Goal: Task Accomplishment & Management: Complete application form

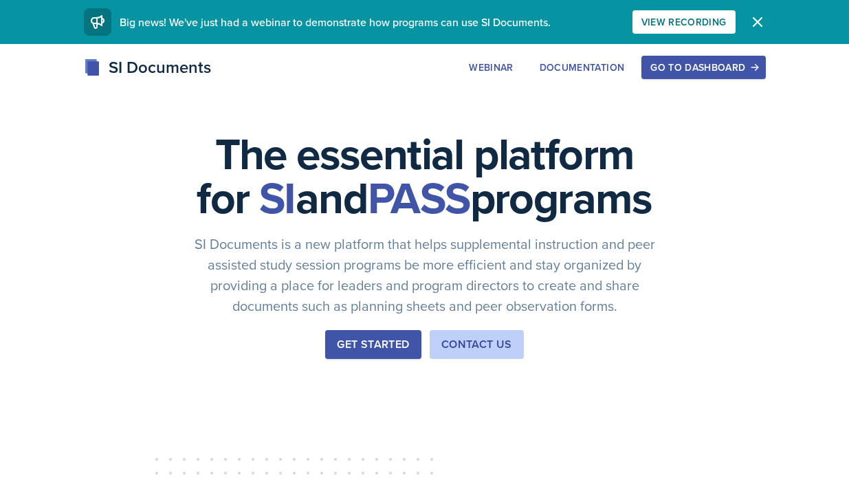
click at [361, 352] on div "Get Started" at bounding box center [373, 344] width 72 height 16
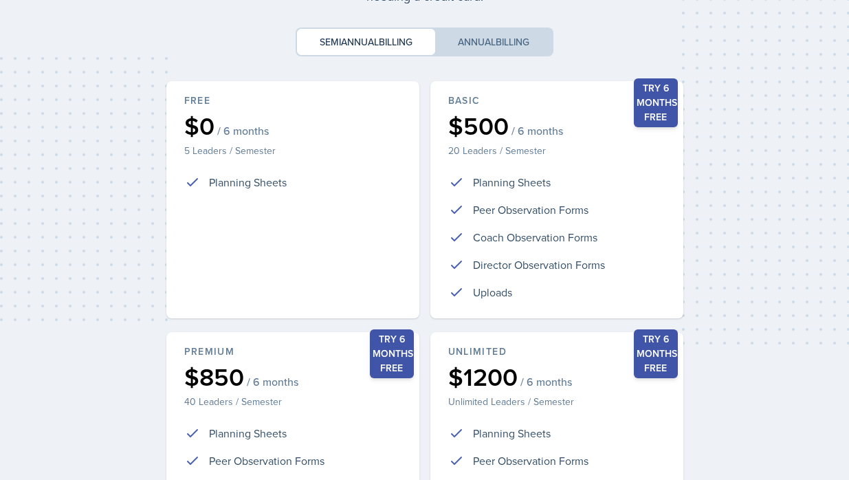
scroll to position [335, 0]
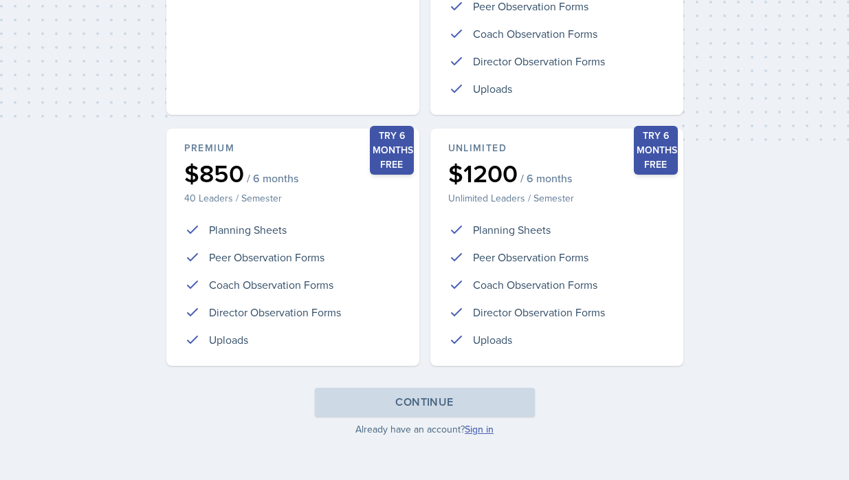
click at [486, 428] on link "Sign in" at bounding box center [478, 429] width 29 height 14
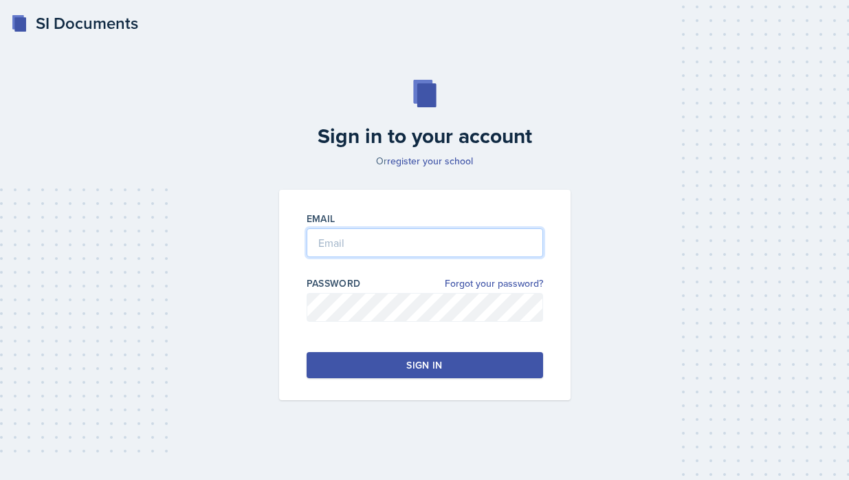
type input "[PERSON_NAME][EMAIL_ADDRESS][PERSON_NAME][DOMAIN_NAME]"
click at [405, 374] on button "Sign in" at bounding box center [424, 365] width 236 height 26
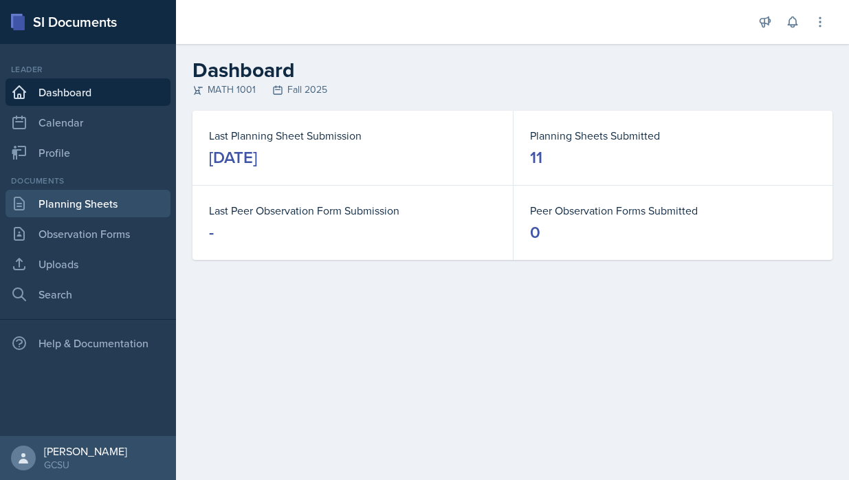
click at [78, 207] on link "Planning Sheets" at bounding box center [87, 203] width 165 height 27
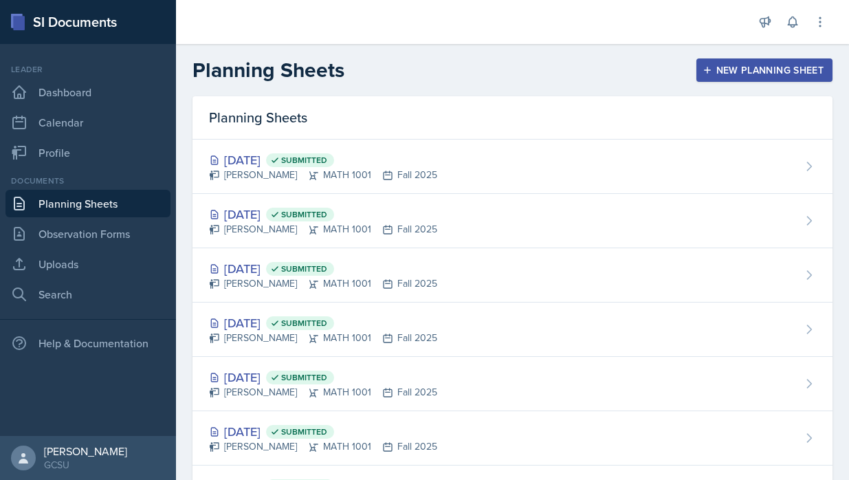
click at [754, 74] on div "New Planning Sheet" at bounding box center [764, 70] width 118 height 11
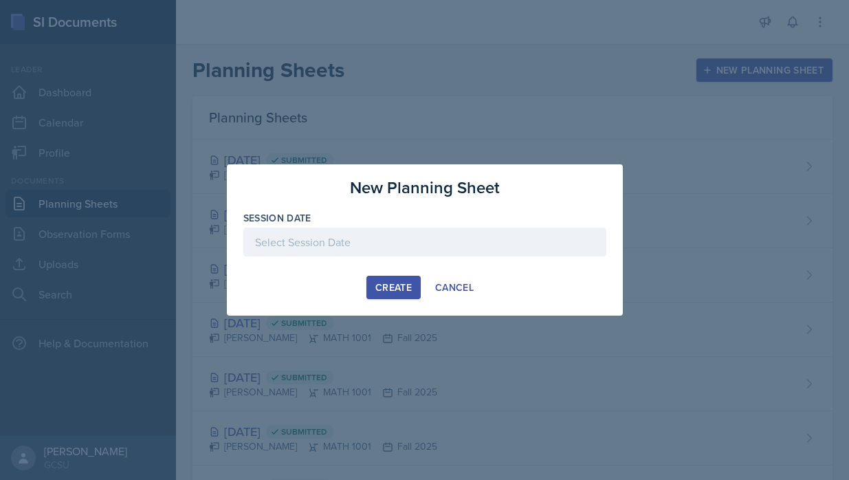
click at [364, 240] on div at bounding box center [424, 241] width 363 height 29
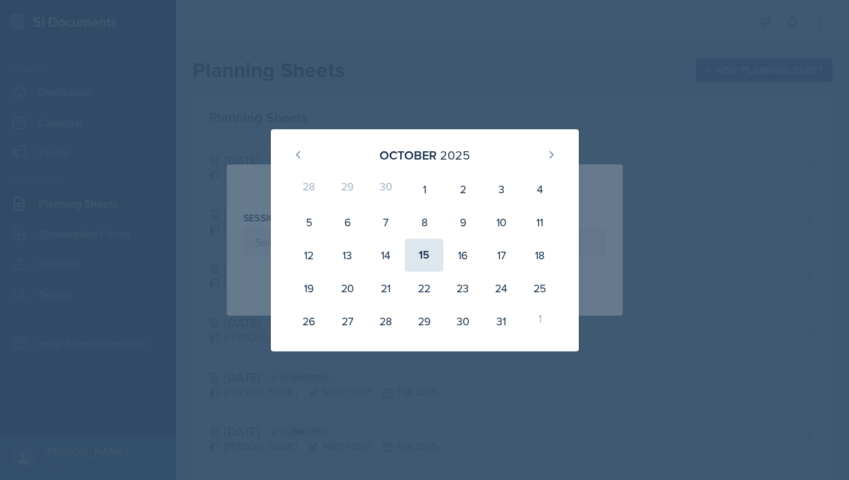
click at [431, 251] on div "15" at bounding box center [424, 254] width 38 height 33
type input "October 15th, 2025"
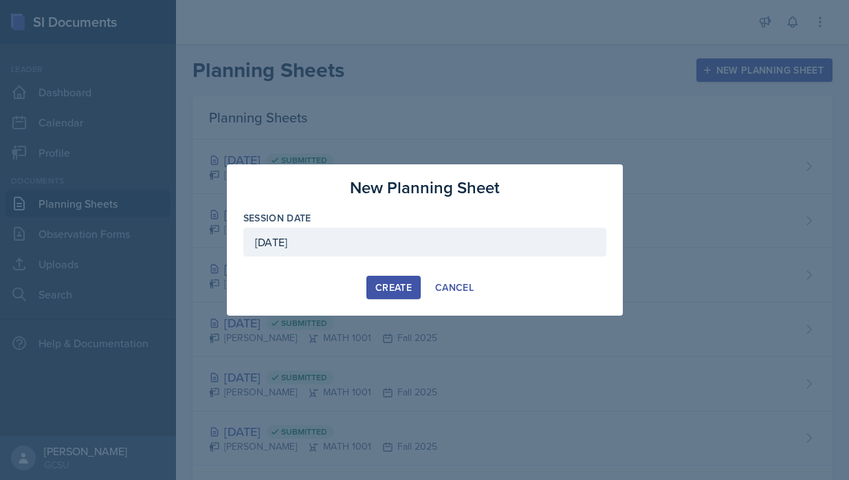
click at [402, 286] on div "Create" at bounding box center [393, 287] width 36 height 11
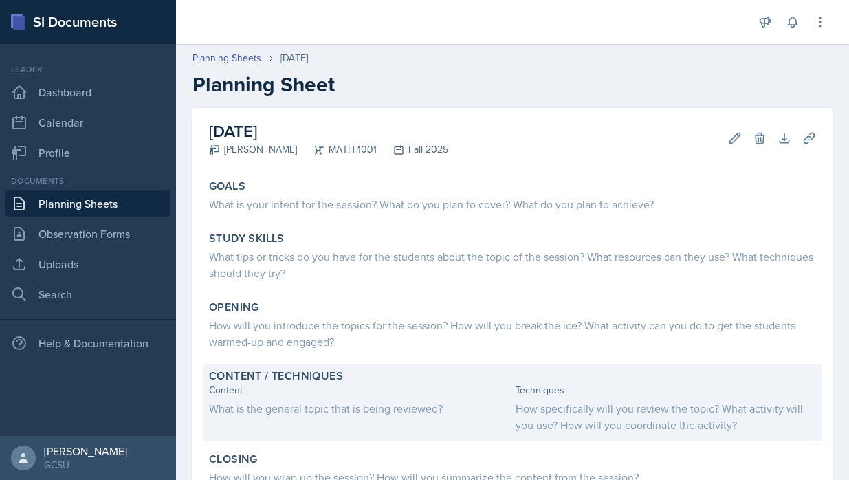
click at [256, 404] on div "What is the general topic that is being reviewed?" at bounding box center [359, 408] width 301 height 16
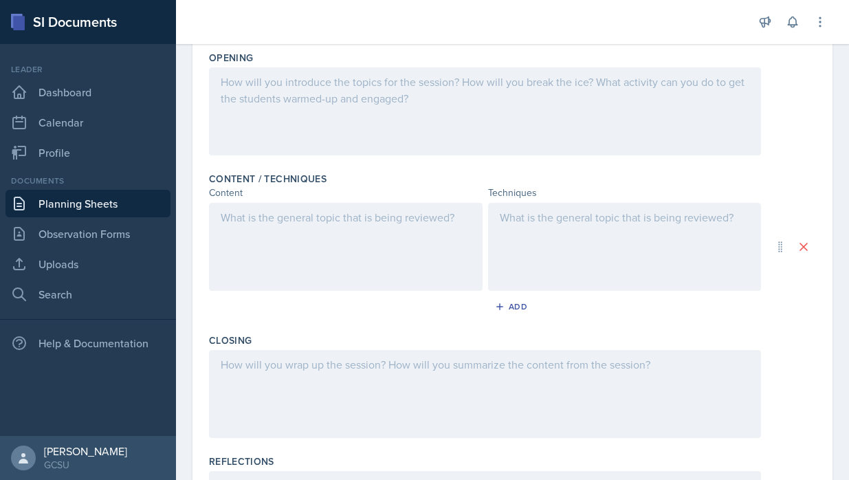
click at [252, 236] on div at bounding box center [345, 247] width 273 height 88
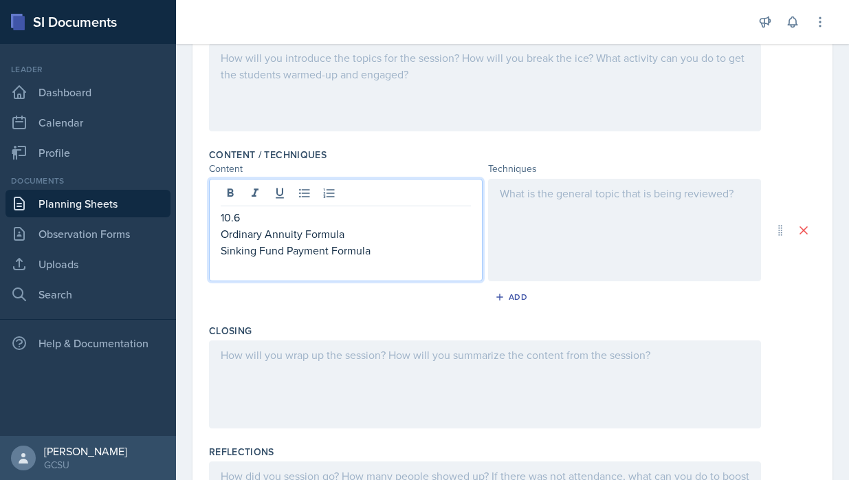
click at [540, 227] on div at bounding box center [624, 230] width 273 height 102
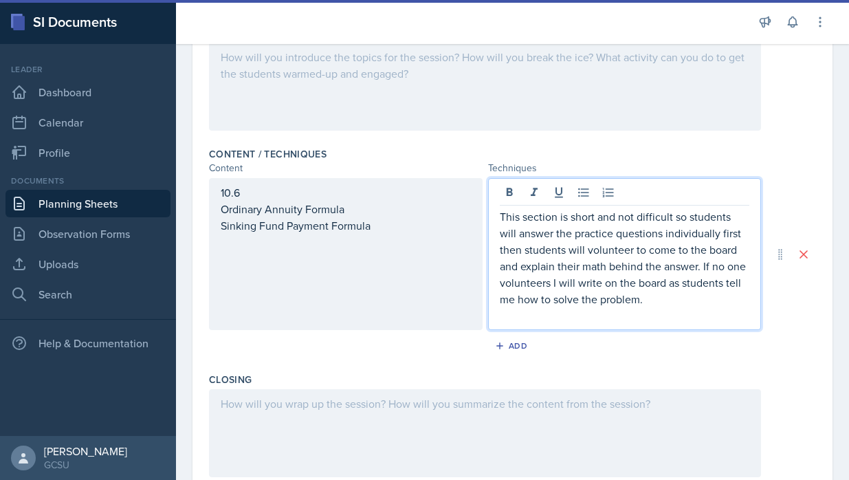
scroll to position [339, 0]
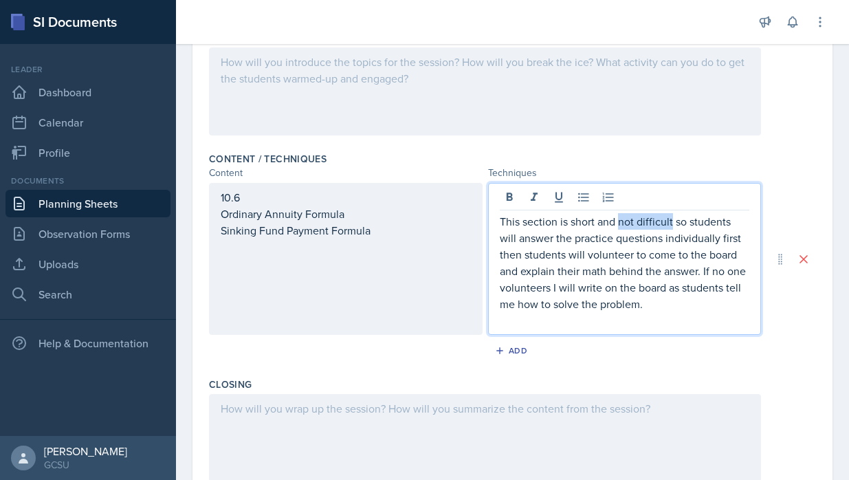
drag, startPoint x: 672, startPoint y: 223, endPoint x: 620, endPoint y: 223, distance: 52.2
click at [620, 223] on p "This section is short and not difficult so students will answer the practice qu…" at bounding box center [625, 262] width 250 height 99
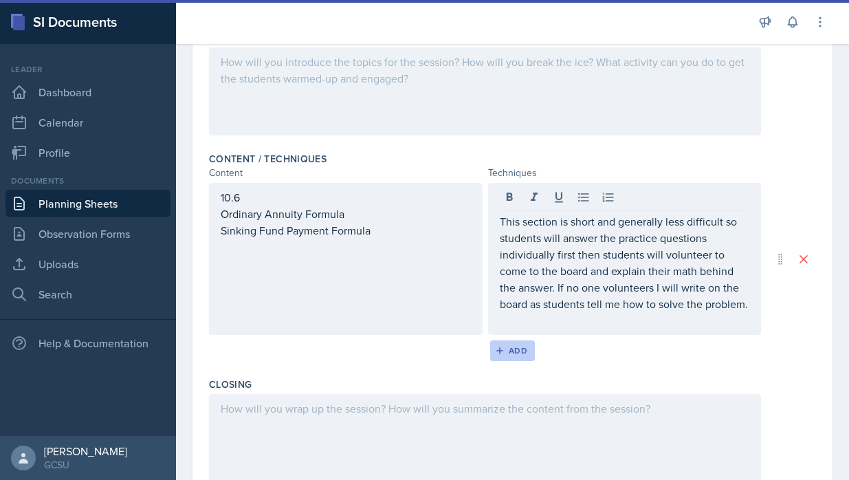
click at [511, 356] on div "Add" at bounding box center [512, 350] width 30 height 11
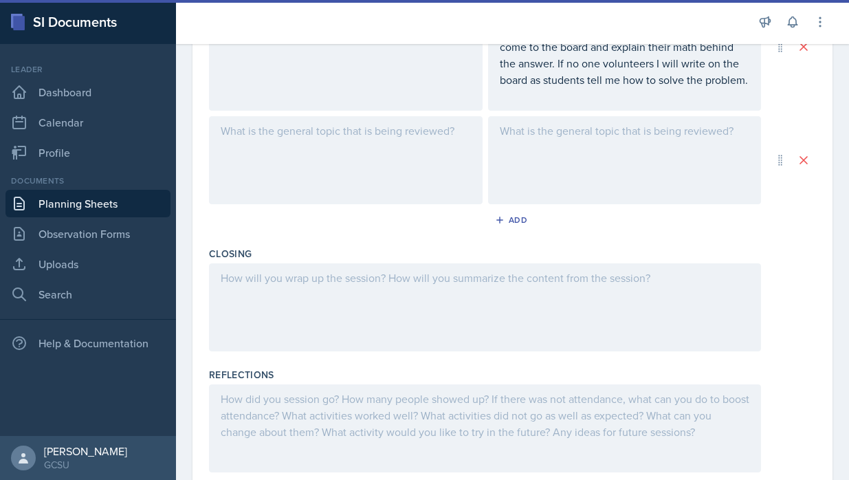
click at [306, 153] on div at bounding box center [345, 160] width 273 height 88
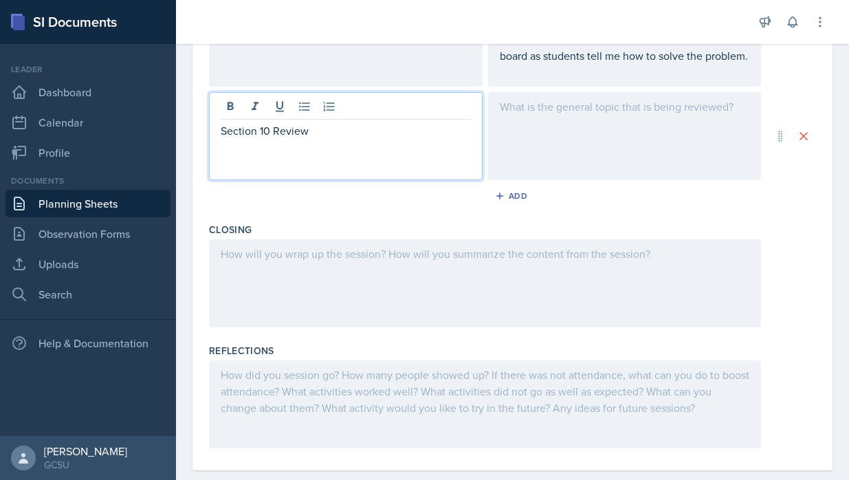
click at [505, 148] on div at bounding box center [624, 136] width 273 height 88
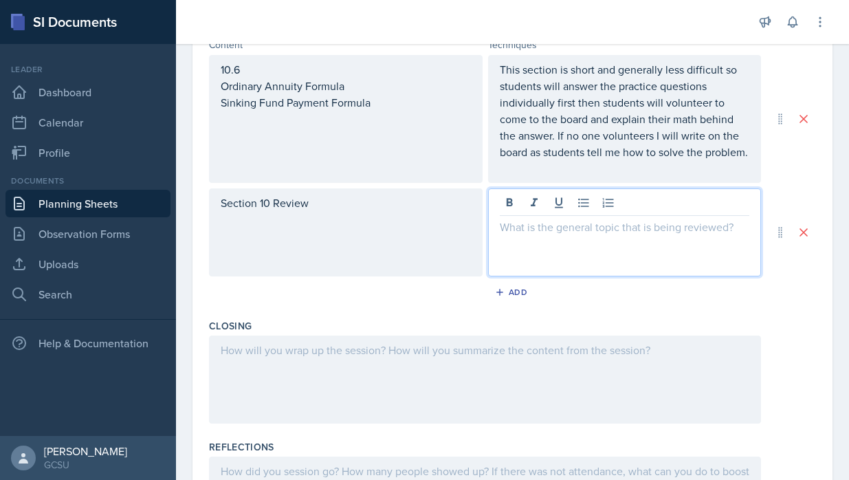
scroll to position [473, 0]
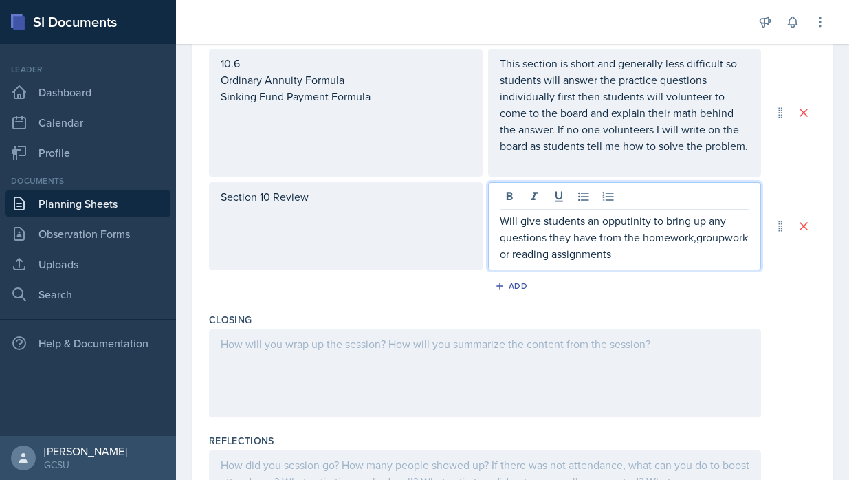
click at [613, 222] on p "Will give students an opputinity to bring up any questions they have from the h…" at bounding box center [625, 236] width 250 height 49
click at [623, 225] on p "Will give students an opputinity to bring up any questions they have from the h…" at bounding box center [625, 236] width 250 height 49
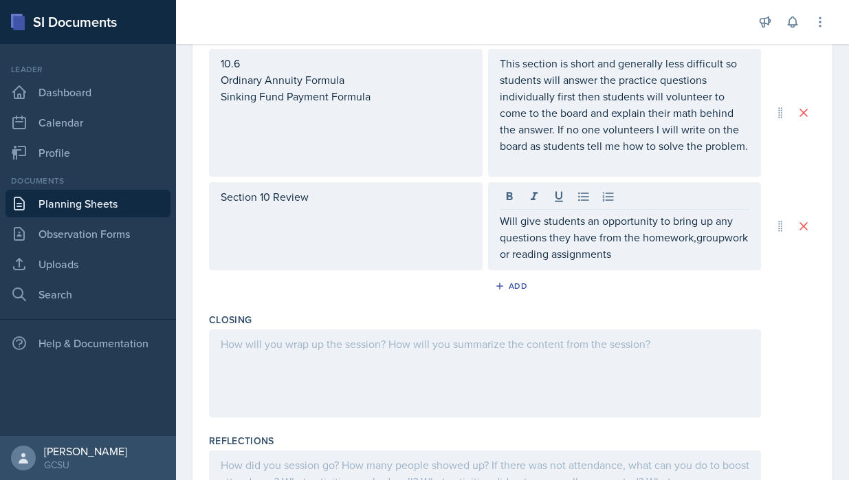
click at [622, 262] on div "Will give students an opportunity to bring up any questions they have from the …" at bounding box center [624, 226] width 273 height 88
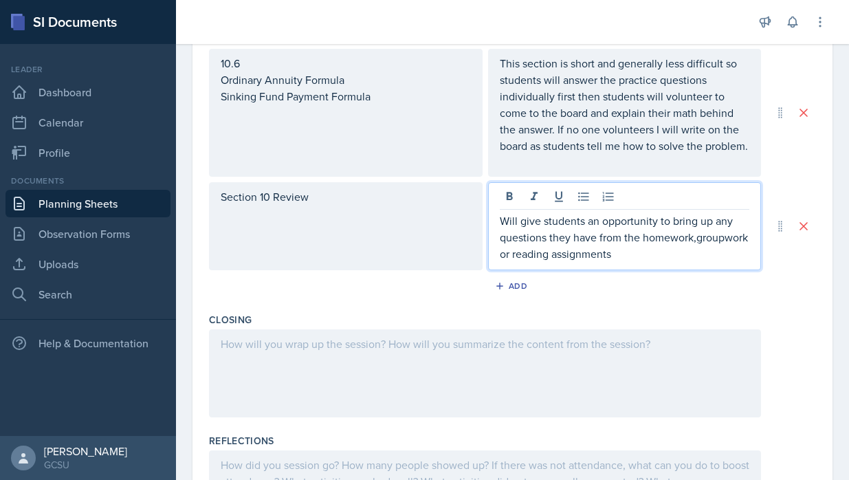
click at [612, 252] on p "Will give students an opportunity to bring up any questions they have from the …" at bounding box center [625, 236] width 250 height 49
click at [500, 223] on p "Will give students an opportunity to bring up any questions they have from the …" at bounding box center [625, 236] width 250 height 49
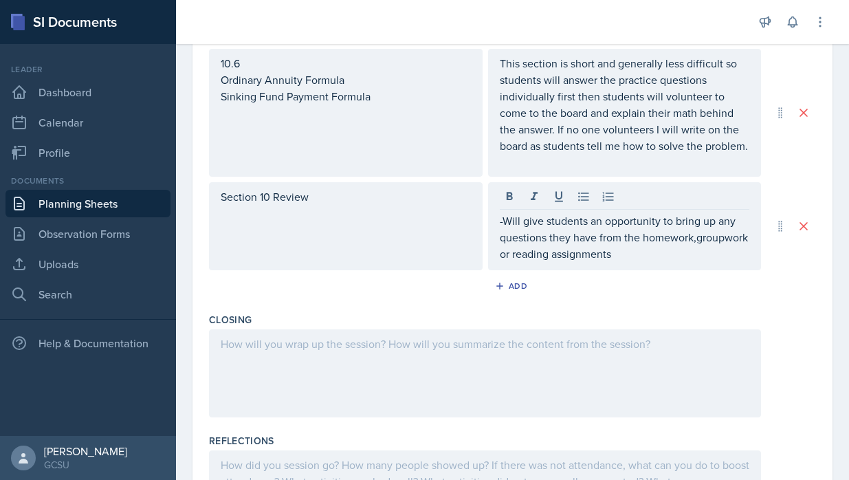
click at [635, 267] on div "-Will give students an opportunity to bring up any questions they have from the…" at bounding box center [624, 226] width 273 height 88
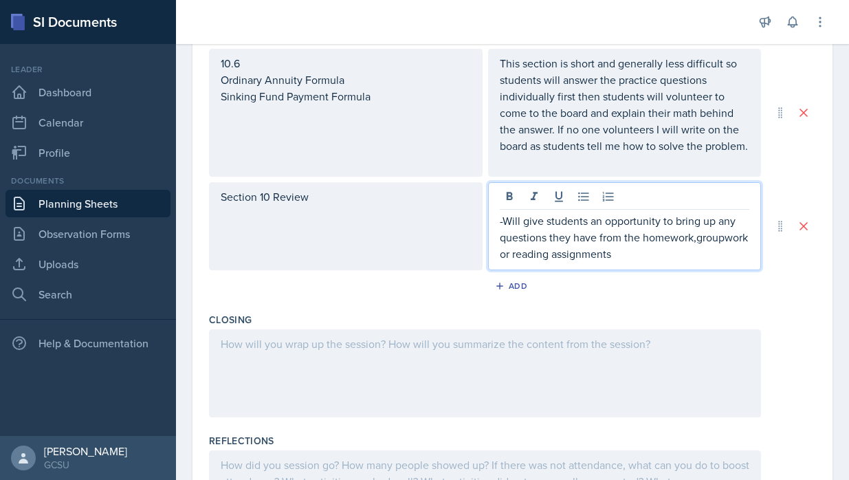
click at [629, 251] on p "-Will give students an opportunity to bring up any questions they have from the…" at bounding box center [625, 236] width 250 height 49
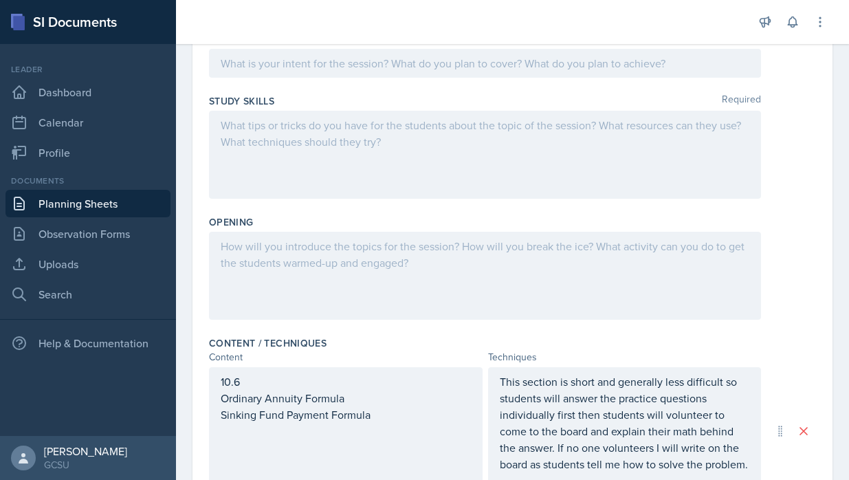
scroll to position [47, 0]
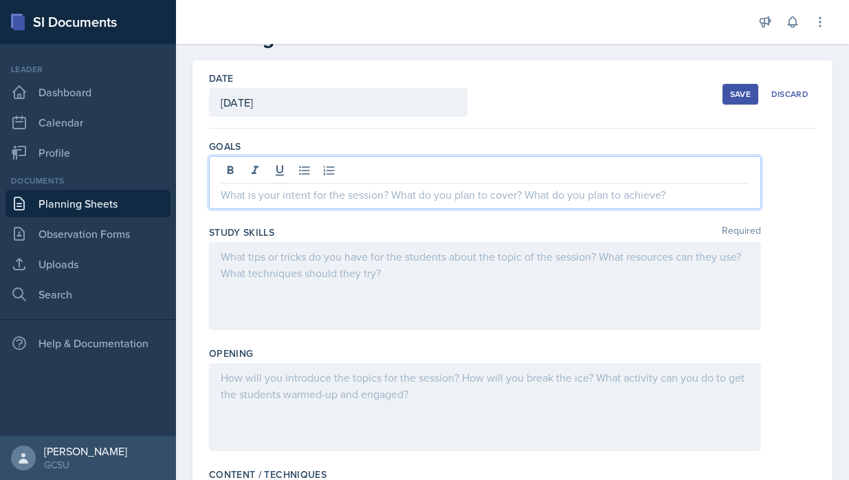
click at [254, 186] on p at bounding box center [485, 194] width 528 height 16
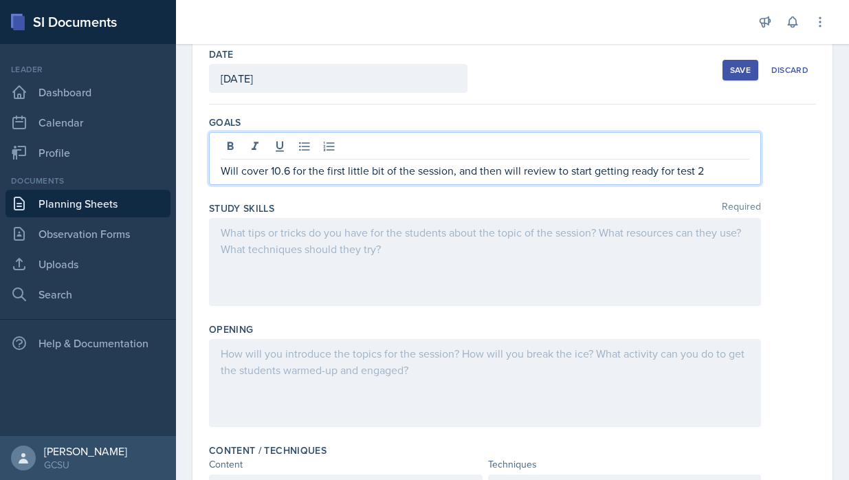
click at [331, 240] on div at bounding box center [485, 262] width 552 height 88
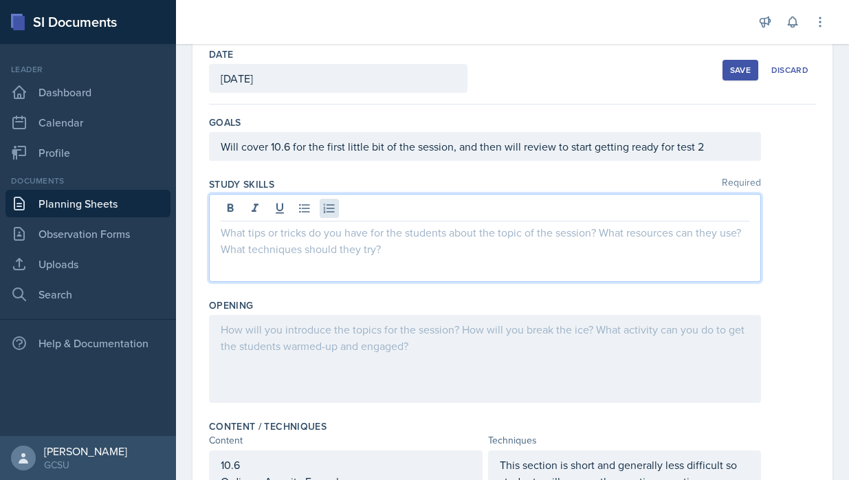
scroll to position [47, 0]
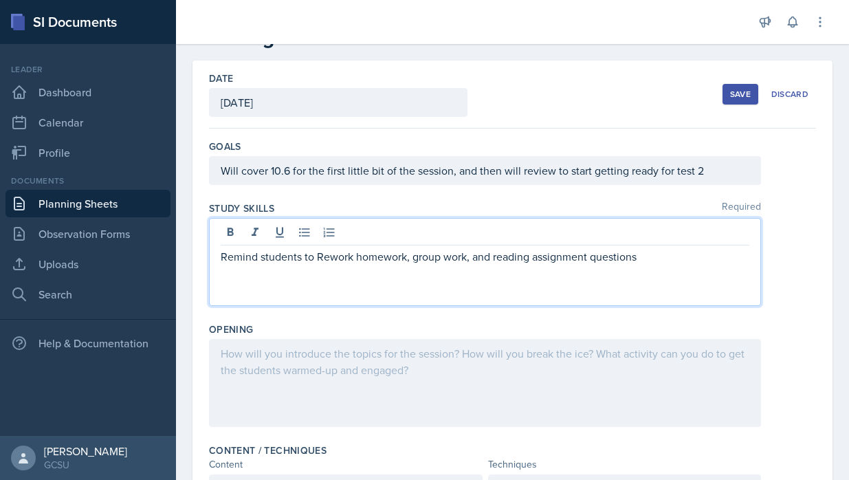
click at [325, 262] on p "Remind students to Rework homework, group work, and reading assignment questions" at bounding box center [485, 256] width 528 height 16
click at [638, 261] on p "Remind students to rework homework, group work, and reading assignment questions" at bounding box center [485, 256] width 528 height 16
click at [292, 273] on p "Remind sutendents to always bring a non-phone calculator to class" at bounding box center [485, 273] width 528 height 16
click at [317, 224] on div at bounding box center [485, 234] width 528 height 23
click at [291, 337] on div "Opening" at bounding box center [512, 377] width 607 height 121
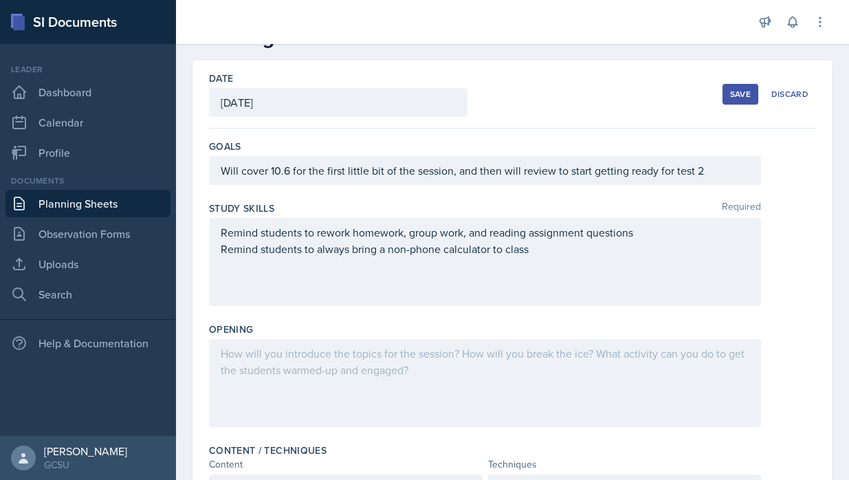
click at [293, 382] on div at bounding box center [485, 383] width 552 height 88
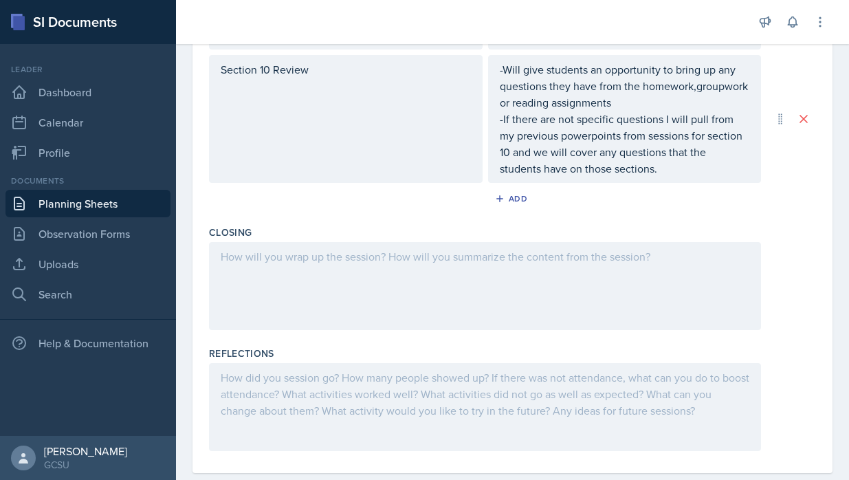
scroll to position [626, 0]
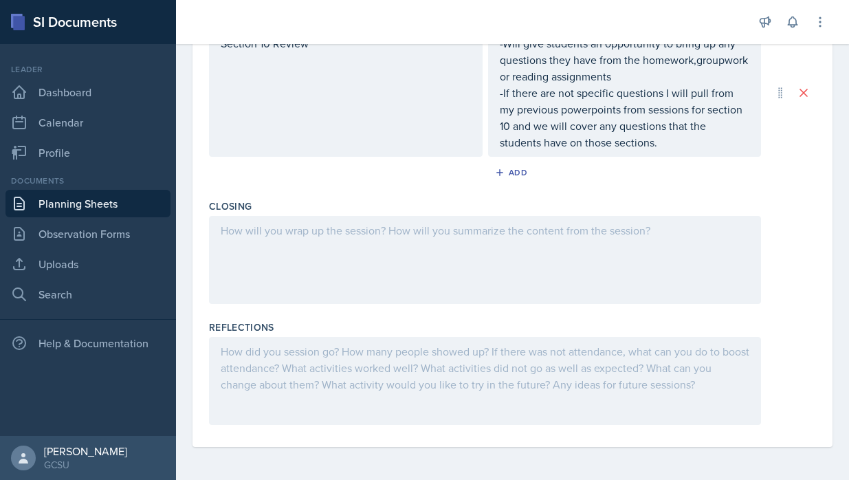
click at [347, 239] on div at bounding box center [485, 260] width 552 height 88
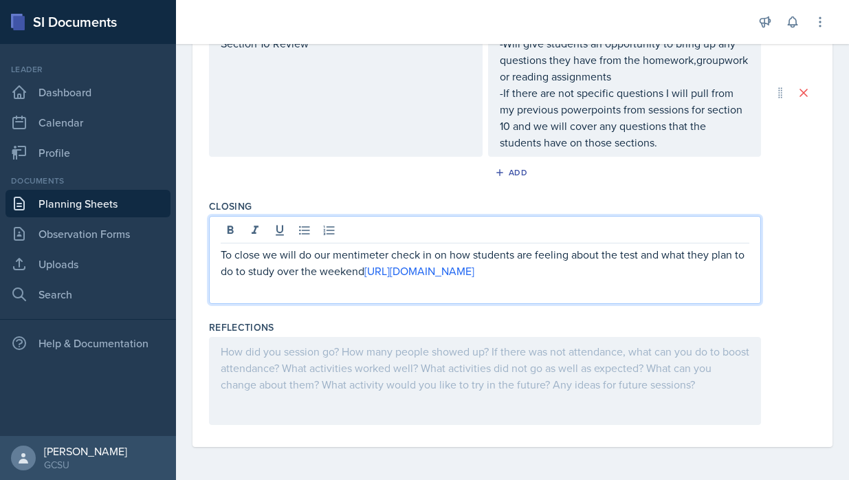
click at [366, 278] on p "To close we will do our mentimeter check in on how students are feeling about t…" at bounding box center [485, 262] width 528 height 33
click at [365, 275] on p "To close we will do our mentimeter check in on how students are feeling about t…" at bounding box center [485, 262] width 528 height 33
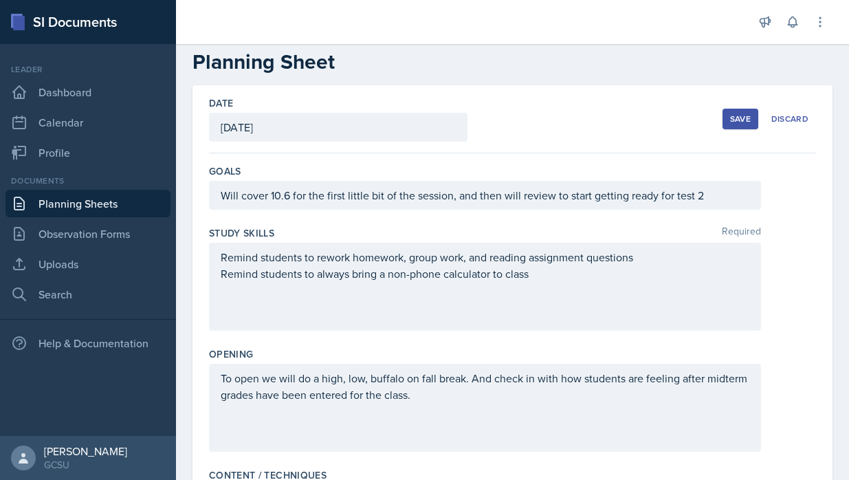
scroll to position [0, 0]
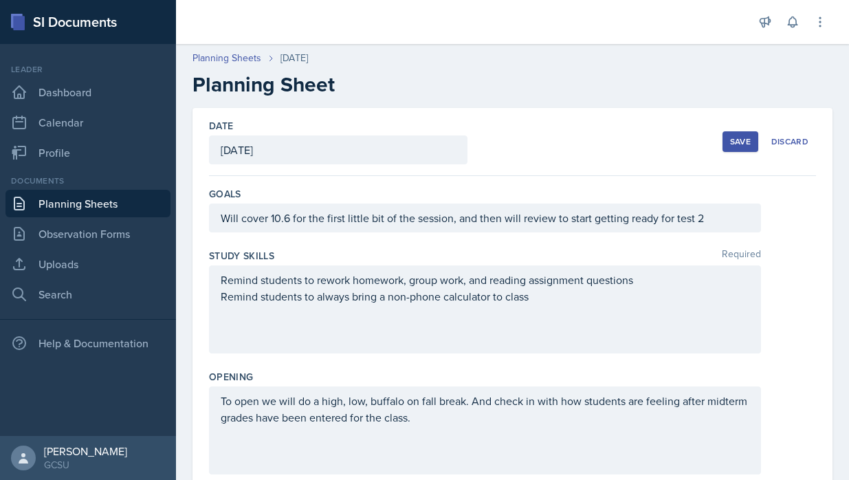
click at [726, 146] on button "Save" at bounding box center [740, 141] width 36 height 21
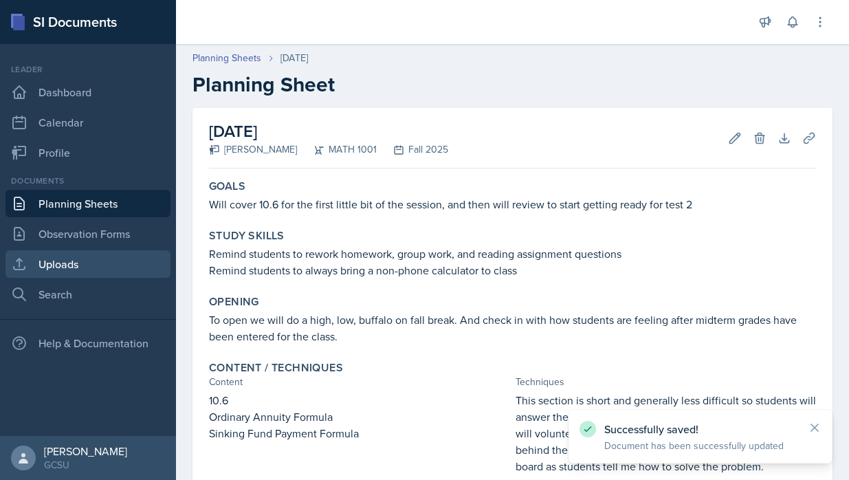
click at [66, 273] on link "Uploads" at bounding box center [87, 263] width 165 height 27
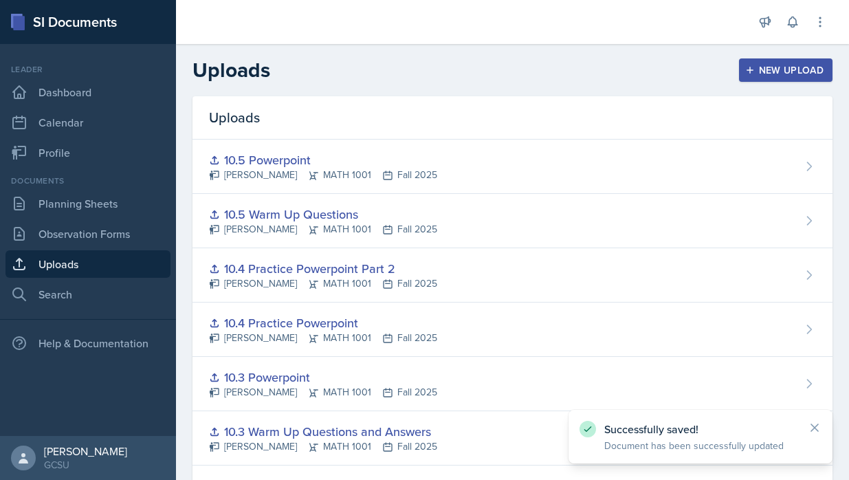
click at [799, 65] on div "New Upload" at bounding box center [786, 70] width 76 height 11
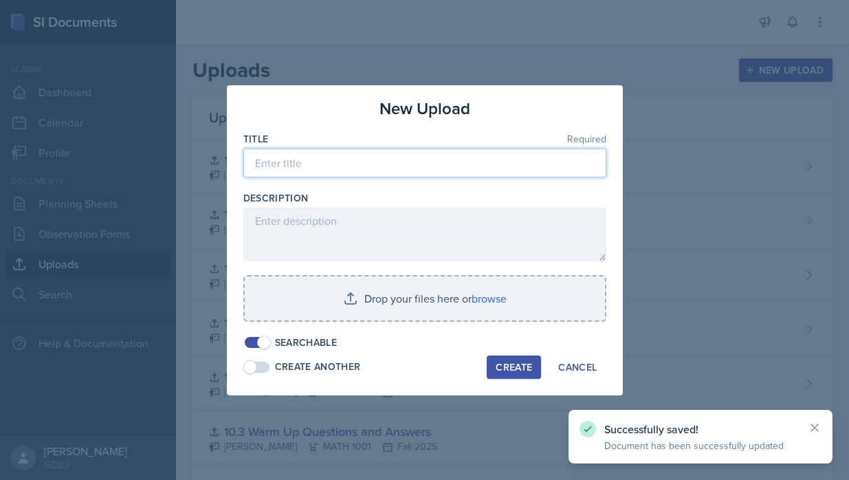
click at [481, 168] on input at bounding box center [424, 162] width 363 height 29
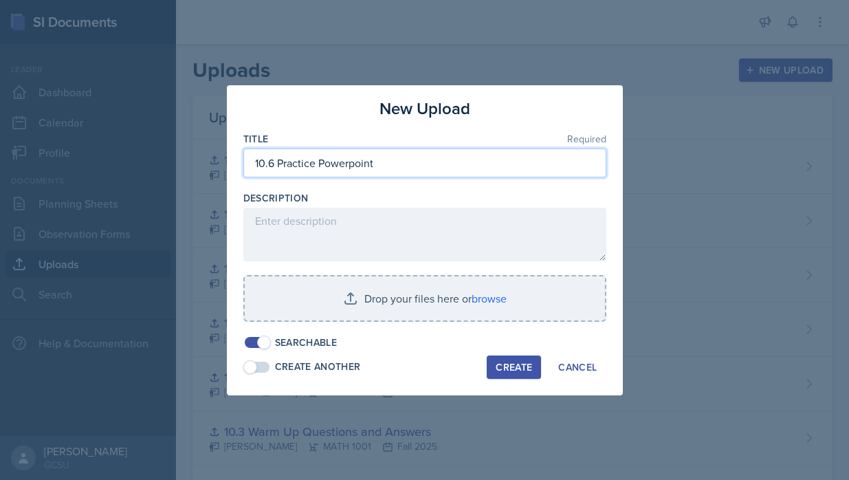
type input "10.6 Practice Powerpoint"
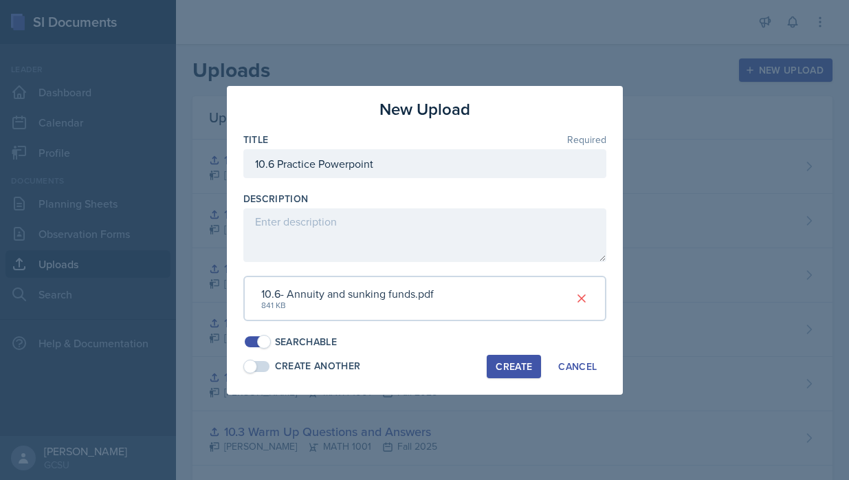
click at [508, 367] on div "Create" at bounding box center [513, 366] width 36 height 11
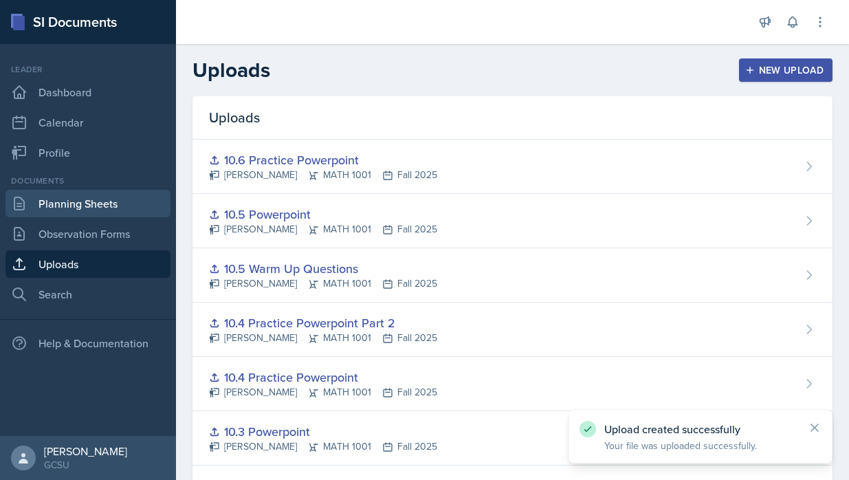
click at [117, 197] on link "Planning Sheets" at bounding box center [87, 203] width 165 height 27
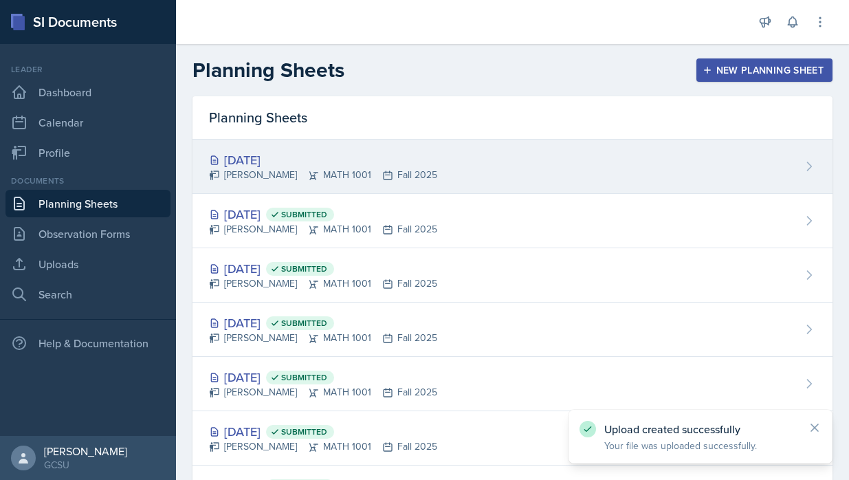
click at [508, 162] on div "Oct 15th, 2025 Caroline Bruner MATH 1001 Fall 2025" at bounding box center [512, 166] width 640 height 54
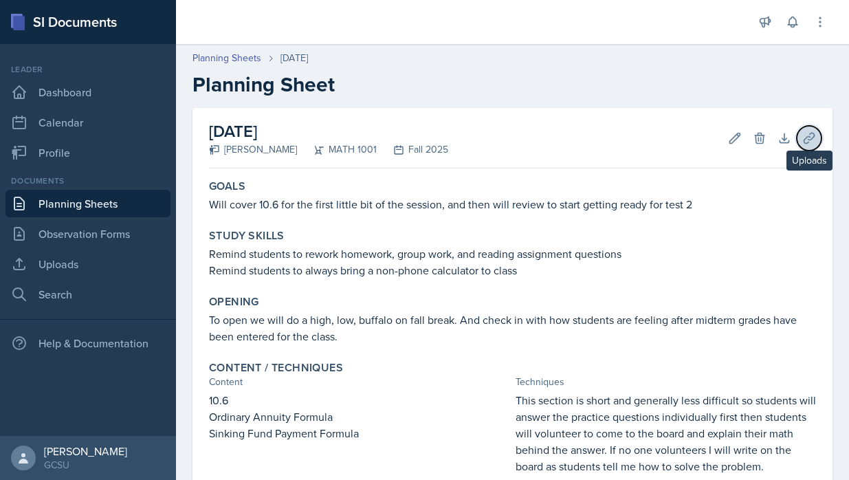
click at [816, 133] on button "Uploads" at bounding box center [808, 138] width 25 height 25
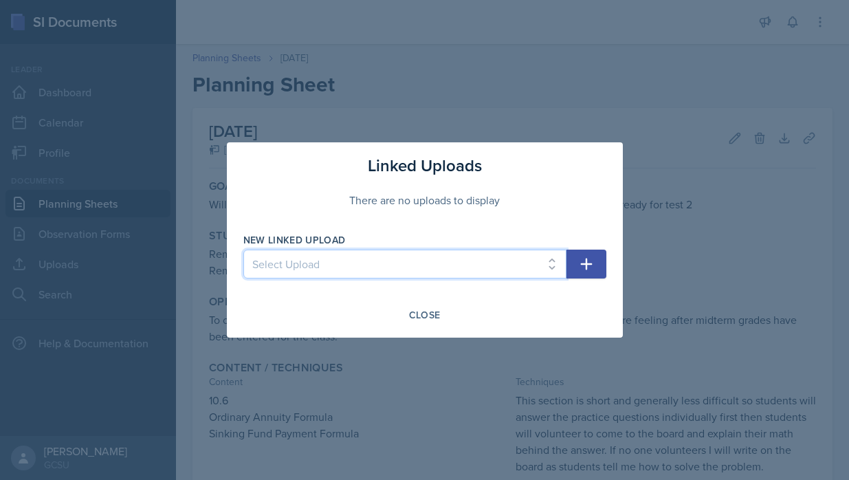
click at [452, 267] on select "Select Upload Practice Problems from Homework (Math 1001 14.1) Practice Problem…" at bounding box center [404, 263] width 323 height 29
select select "9c6e97c6-827b-47ed-8a83-52e1716cfec8"
click at [243, 249] on select "Select Upload Practice Problems from Homework (Math 1001 14.1) Practice Problem…" at bounding box center [404, 263] width 323 height 29
click at [570, 273] on button "button" at bounding box center [586, 263] width 40 height 29
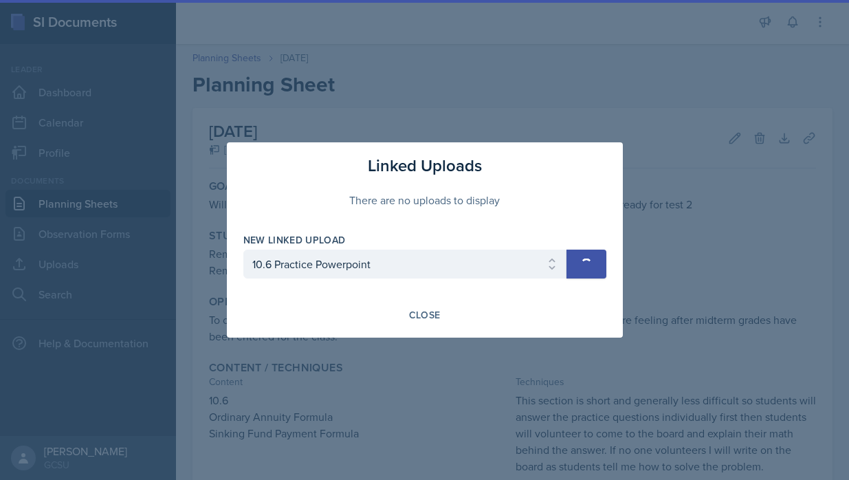
select select
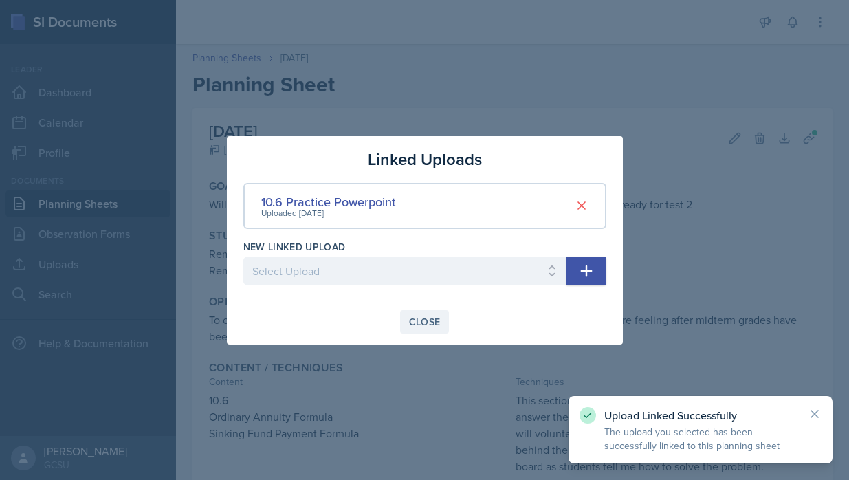
click at [437, 321] on div "Close" at bounding box center [425, 321] width 32 height 11
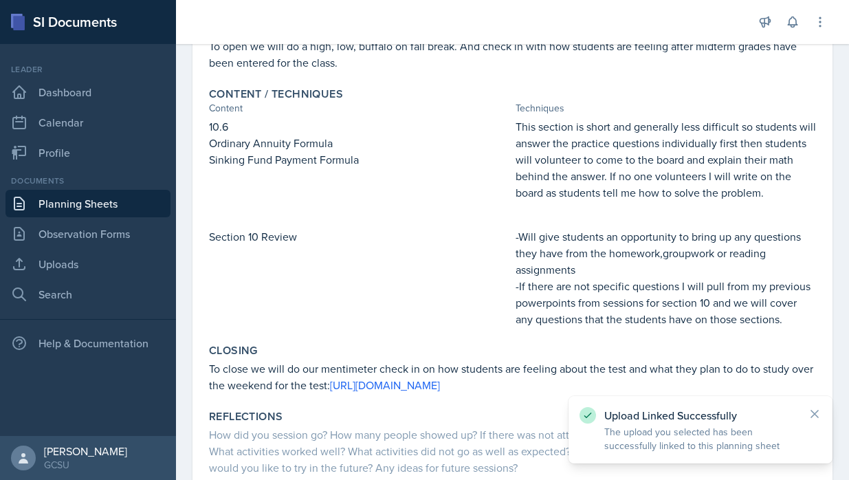
scroll to position [367, 0]
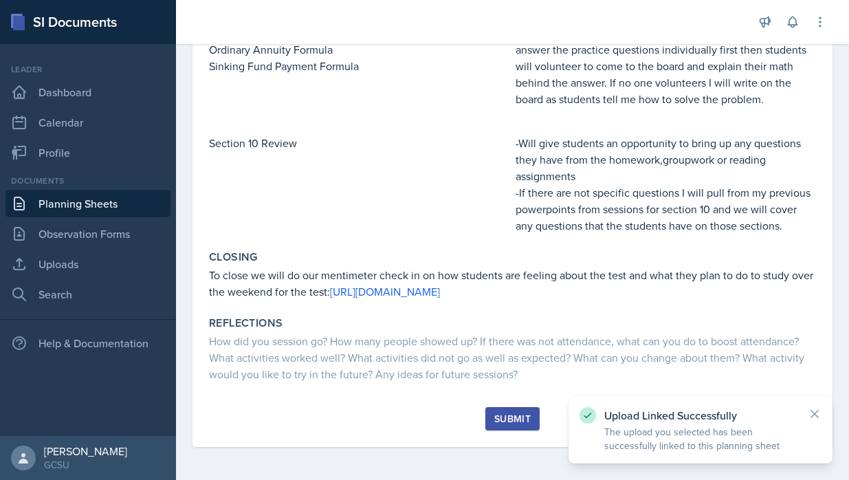
click at [487, 422] on button "Submit" at bounding box center [512, 418] width 54 height 23
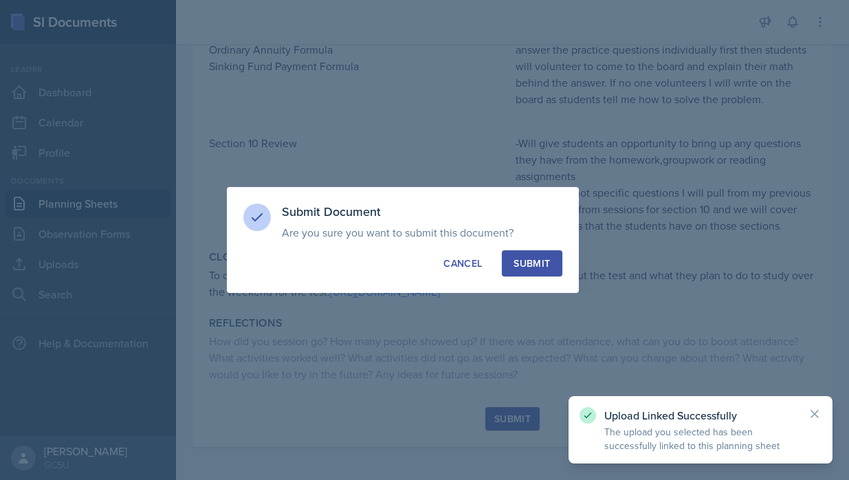
click at [543, 264] on div "Submit" at bounding box center [531, 263] width 36 height 14
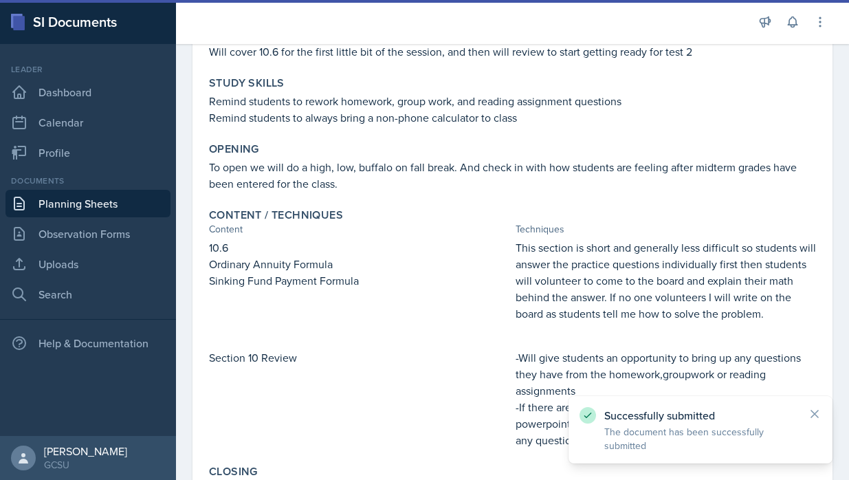
scroll to position [0, 0]
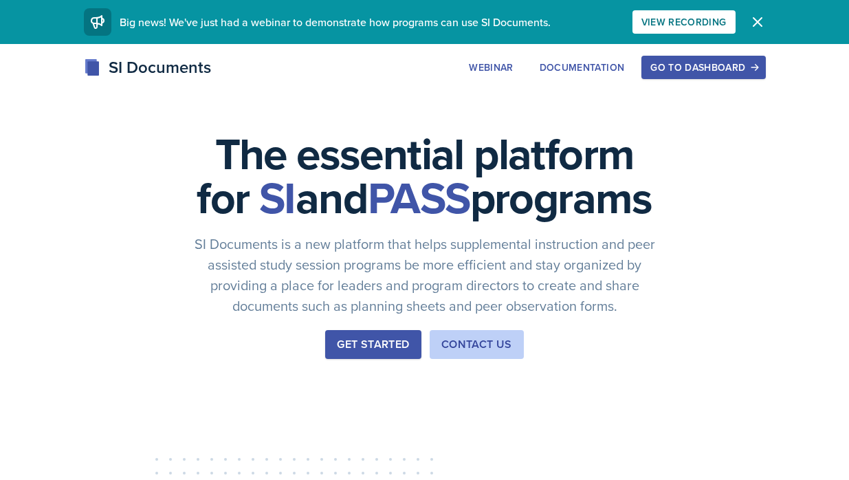
click at [363, 352] on div "Get Started" at bounding box center [373, 344] width 72 height 16
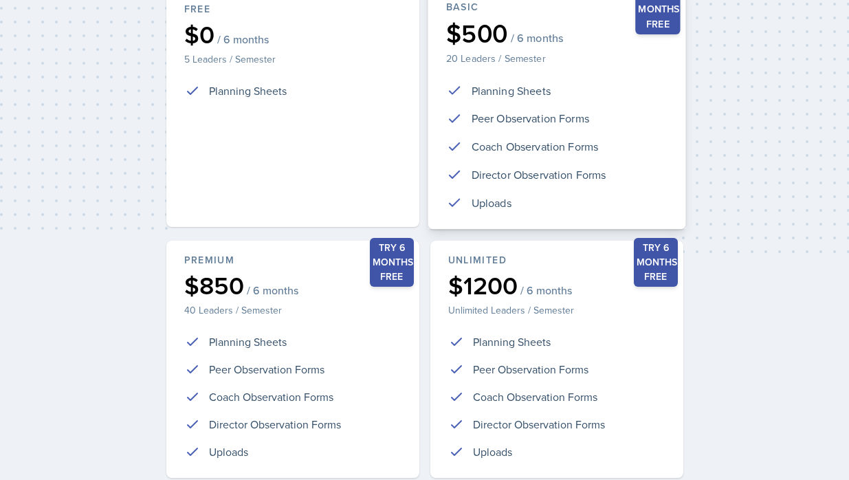
scroll to position [335, 0]
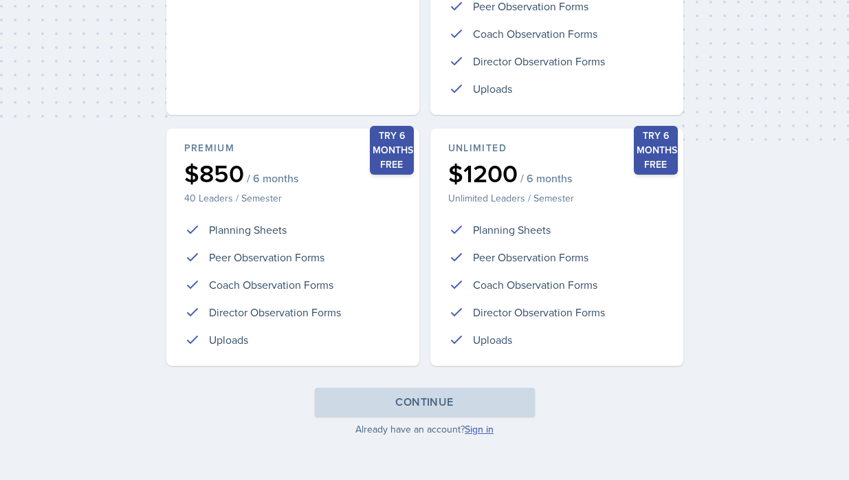
click at [478, 424] on link "Sign in" at bounding box center [478, 429] width 29 height 14
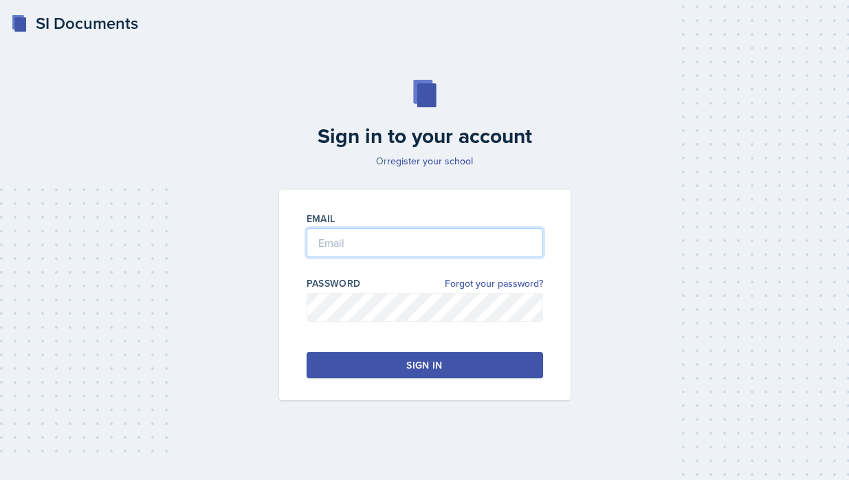
type input "[PERSON_NAME][EMAIL_ADDRESS][PERSON_NAME][DOMAIN_NAME]"
click at [407, 379] on div "Email [PERSON_NAME][EMAIL_ADDRESS][PERSON_NAME][DOMAIN_NAME] Password Forgot yo…" at bounding box center [424, 295] width 291 height 210
click at [407, 368] on div "Sign in" at bounding box center [424, 365] width 36 height 14
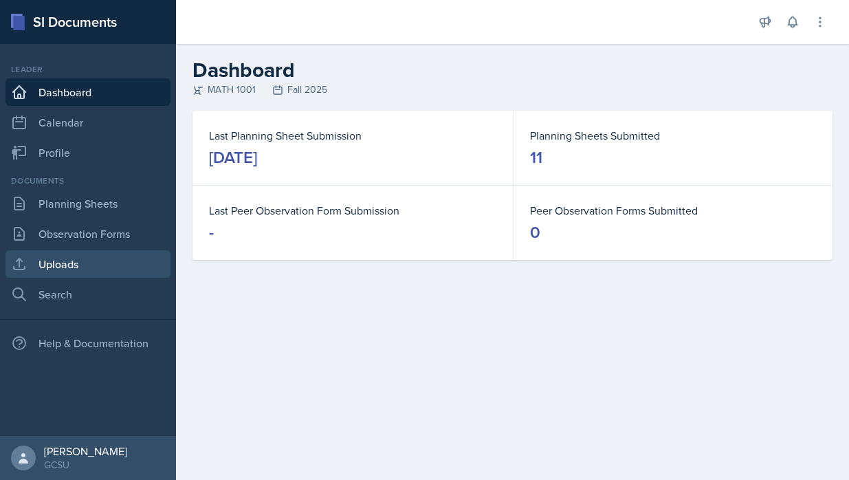
click at [74, 267] on link "Uploads" at bounding box center [87, 263] width 165 height 27
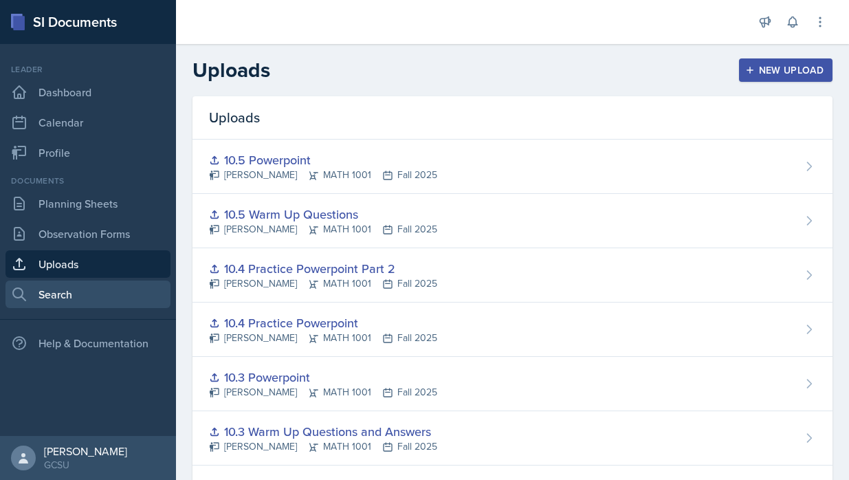
click at [84, 306] on link "Search" at bounding box center [87, 293] width 165 height 27
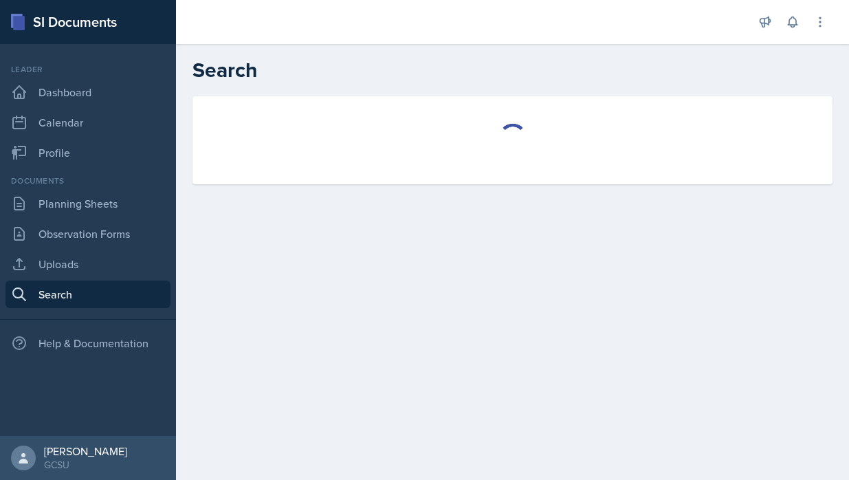
select select "all"
select select "1"
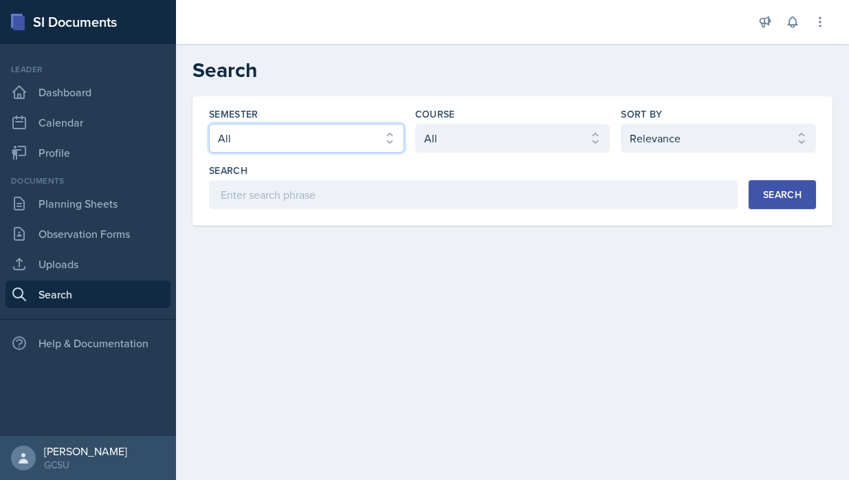
click at [278, 144] on select "Select semester All Fall 2025 Spring 2025 Fall 2024 Spring 2024 Fall 2023 Sprin…" at bounding box center [306, 138] width 195 height 29
select select "8182a05d-f8c5-4a75-bb11-dccd6f75f994"
click at [209, 124] on select "Select semester All Fall 2025 Spring 2025 Fall 2024 Spring 2024 Fall 2023 Sprin…" at bounding box center [306, 138] width 195 height 29
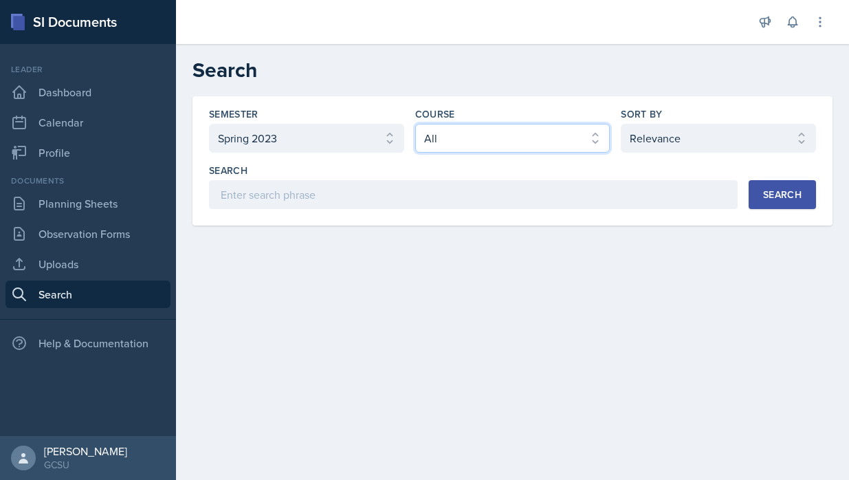
click at [436, 139] on select "Select course All ACCT 3101 ACCT 3102 ASTR 1000 BIOL 1100 BIOL 1107 BIOL 1108 B…" at bounding box center [512, 138] width 195 height 29
select select "c791e157-50e7-4c52-bb41-8889e21dc1fd"
click at [415, 124] on select "Select course All ACCT 3101 ACCT 3102 ASTR 1000 BIOL 1100 BIOL 1107 BIOL 1108 B…" at bounding box center [512, 138] width 195 height 29
click at [646, 153] on div "Semester Select semester All Fall 2025 Spring 2025 Fall 2024 Spring 2024 Fall 2…" at bounding box center [512, 158] width 607 height 102
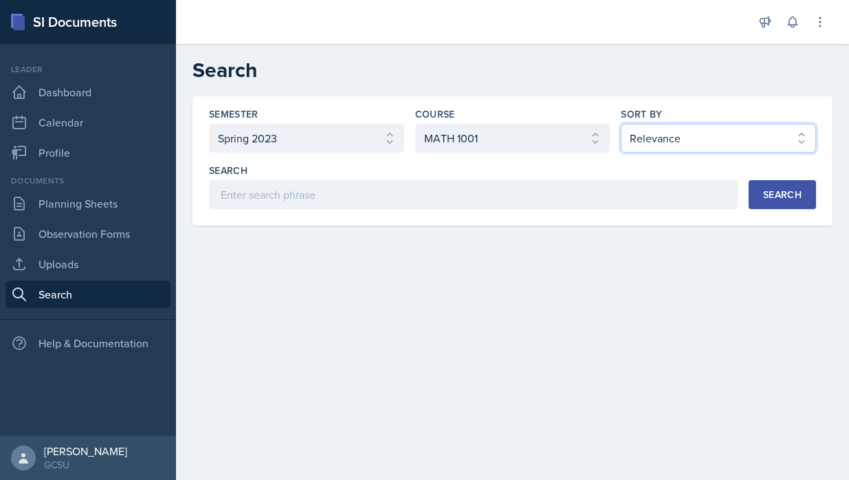
click at [649, 135] on select "Select sort by Relevance Document Date (Asc) Document Date (Desc)" at bounding box center [717, 138] width 195 height 29
select select "2"
click at [620, 124] on select "Select sort by Relevance Document Date (Asc) Document Date (Desc)" at bounding box center [717, 138] width 195 height 29
click at [792, 189] on div "Search" at bounding box center [782, 194] width 38 height 11
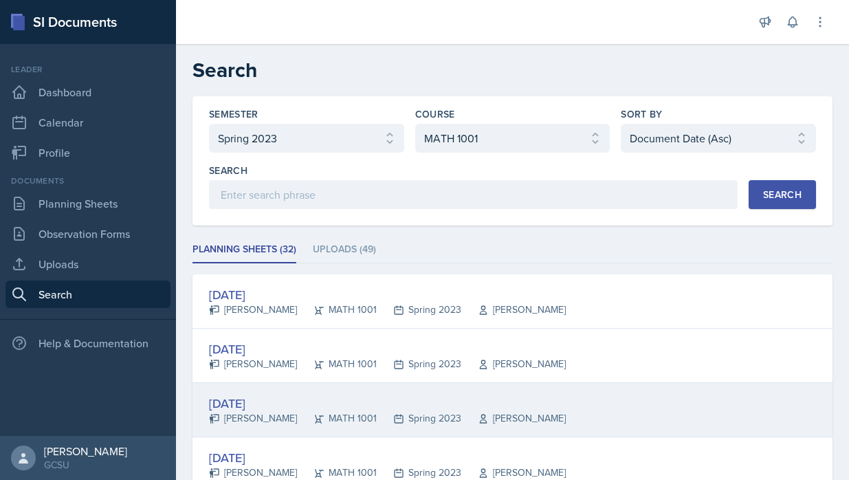
scroll to position [70, 0]
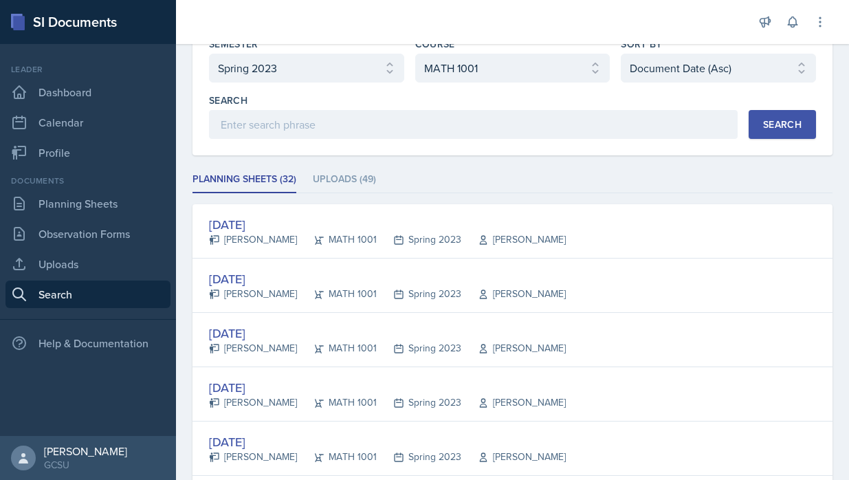
click at [352, 86] on div "Semester Select semester All Fall 2025 Spring 2025 Fall 2024 Spring 2024 Fall 2…" at bounding box center [512, 88] width 607 height 102
click at [356, 76] on select "Select semester All Fall 2025 Spring 2025 Fall 2024 Spring 2024 Fall 2023 Sprin…" at bounding box center [306, 68] width 195 height 29
select select "b95d2253-5877-4a86-98d0-f81876ad46d6"
click at [209, 54] on select "Select semester All Fall 2025 Spring 2025 Fall 2024 Spring 2024 Fall 2023 Sprin…" at bounding box center [306, 68] width 195 height 29
click at [761, 119] on button "Search" at bounding box center [781, 124] width 67 height 29
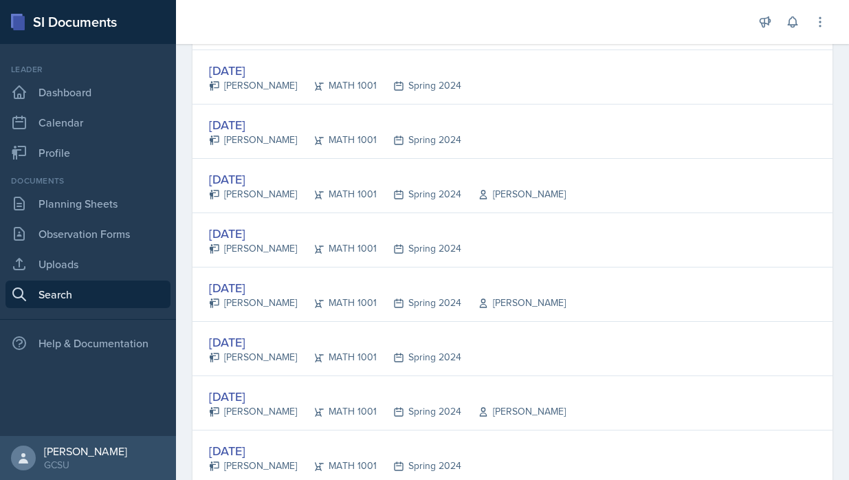
scroll to position [1202, 0]
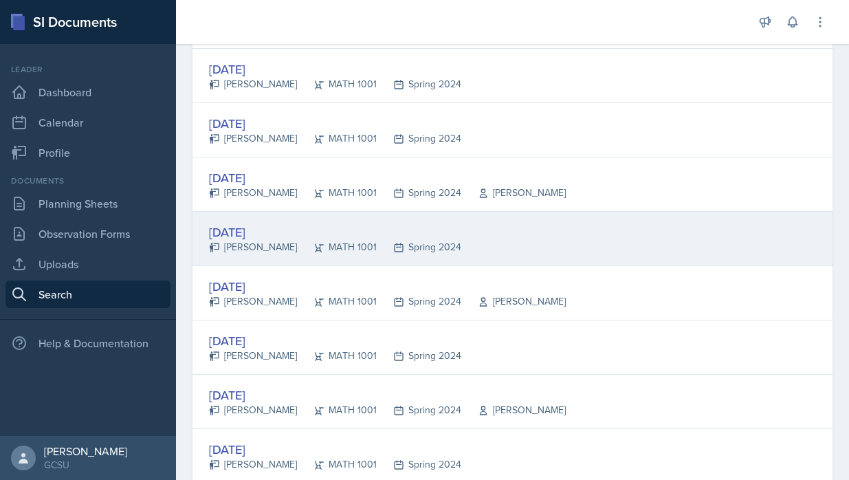
click at [247, 240] on div "[PERSON_NAME]" at bounding box center [253, 247] width 88 height 14
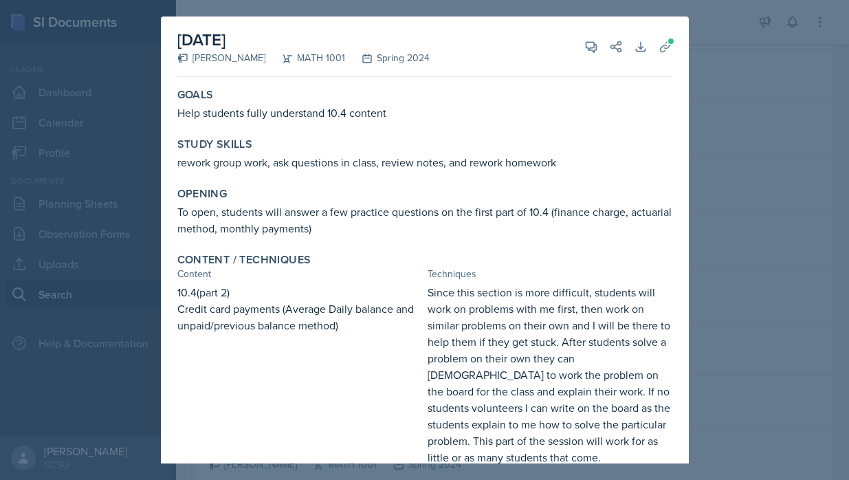
click at [843, 179] on div at bounding box center [424, 240] width 849 height 480
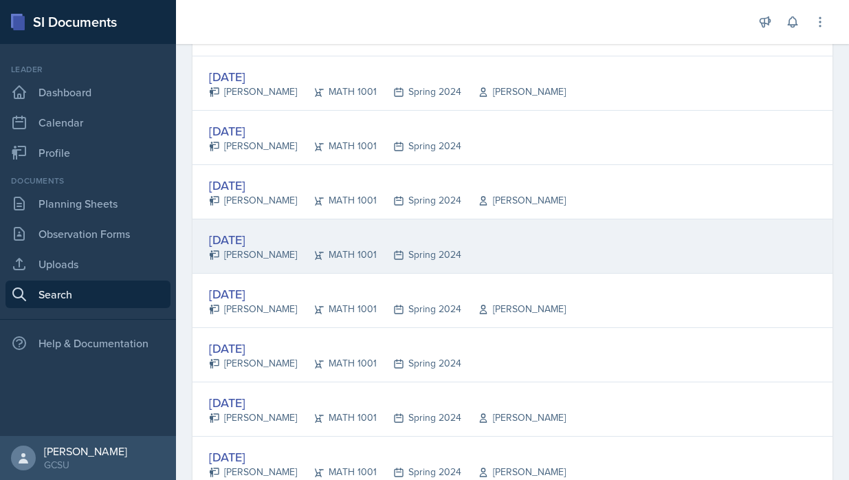
scroll to position [1304, 0]
click at [245, 245] on div "[DATE]" at bounding box center [335, 238] width 252 height 19
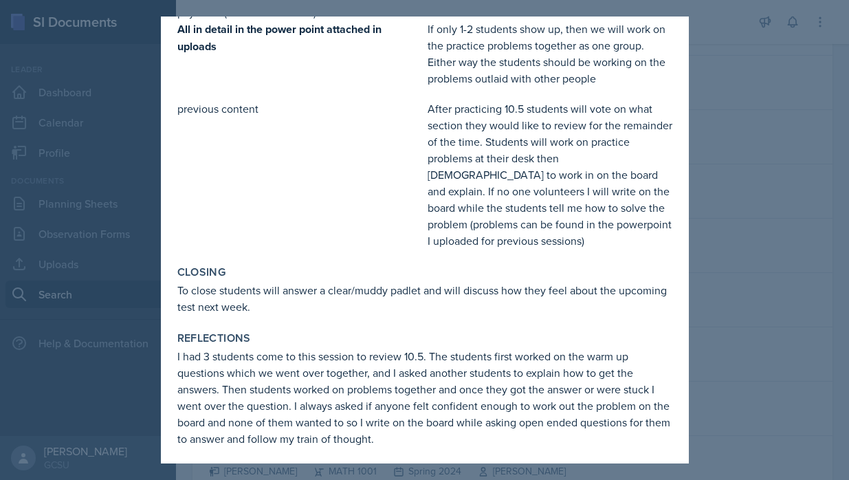
scroll to position [384, 0]
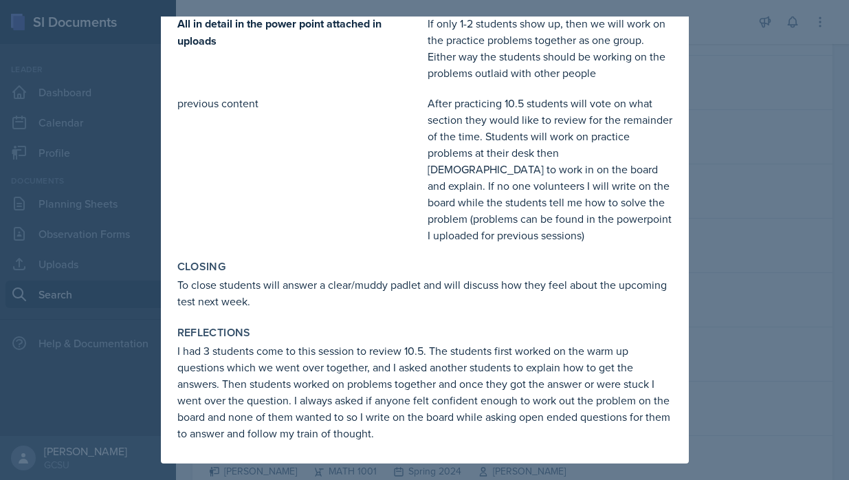
click at [752, 265] on div at bounding box center [424, 240] width 849 height 480
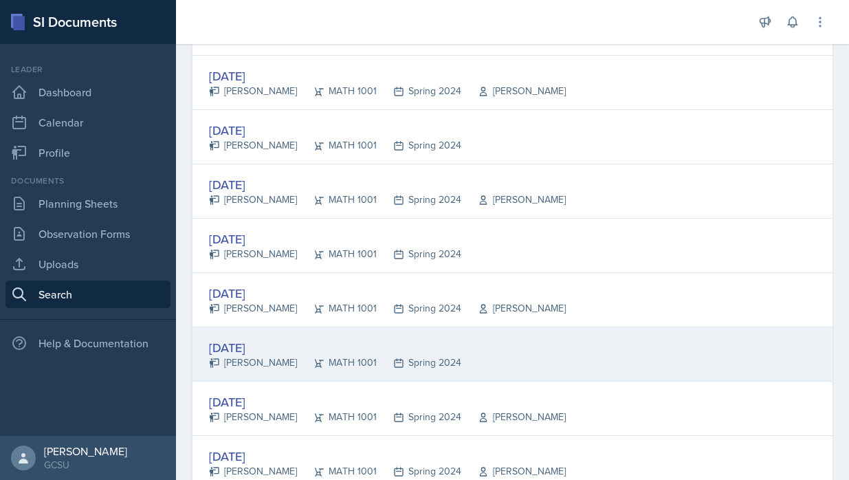
click at [239, 349] on div "[DATE]" at bounding box center [335, 347] width 252 height 19
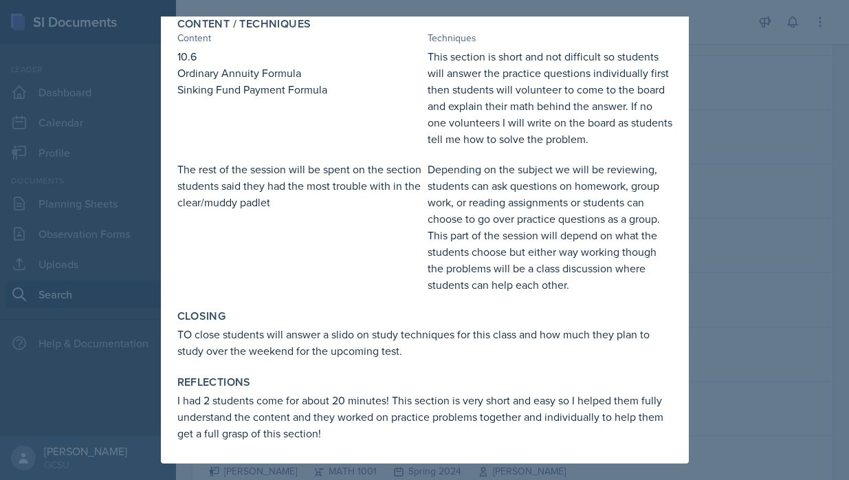
scroll to position [0, 0]
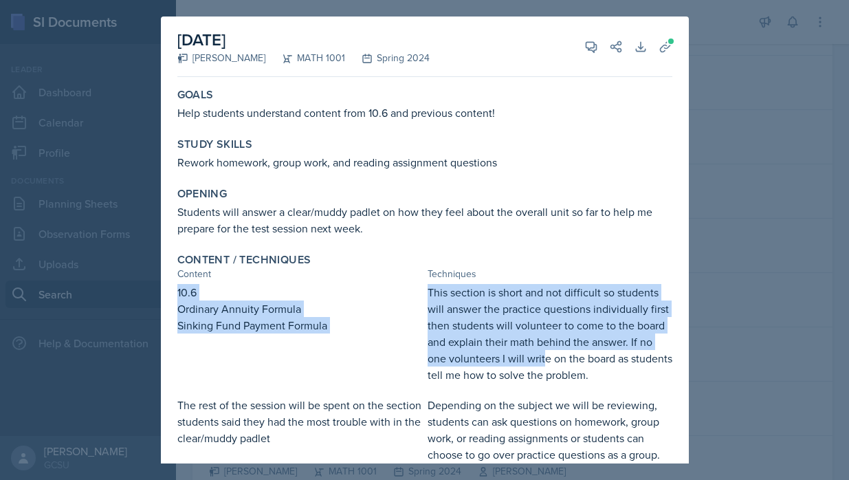
drag, startPoint x: 175, startPoint y: 292, endPoint x: 542, endPoint y: 359, distance: 372.9
click at [542, 359] on div "Content / Techniques Content Techniques 10.6 Ordinary Annuity Formula Sinking F…" at bounding box center [425, 390] width 506 height 287
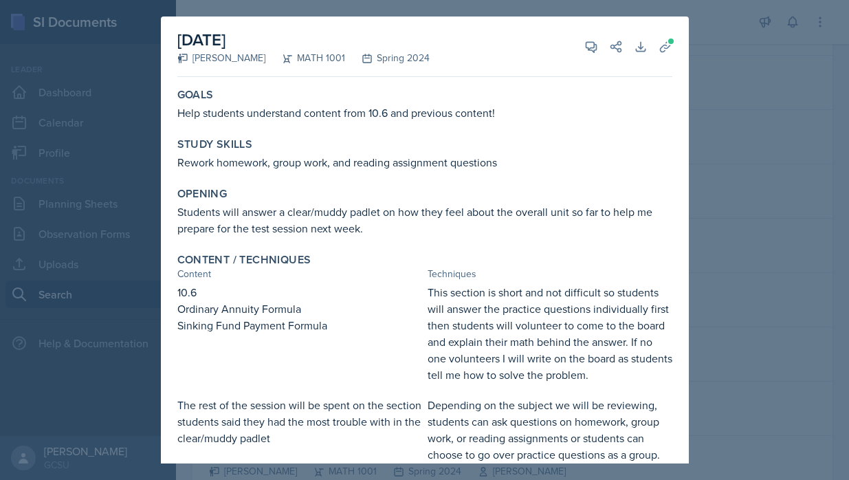
click at [265, 282] on div "Content / Techniques Content Techniques 10.6 Ordinary Annuity Formula Sinking F…" at bounding box center [425, 390] width 506 height 287
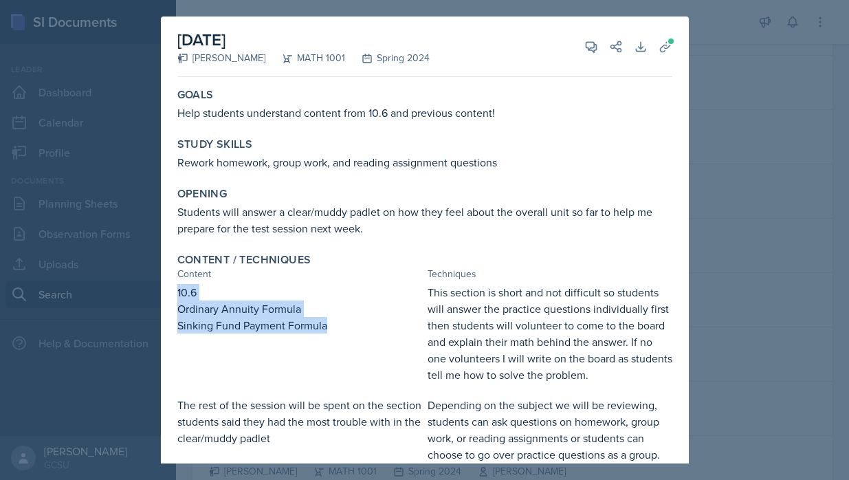
drag, startPoint x: 175, startPoint y: 289, endPoint x: 361, endPoint y: 336, distance: 192.6
click at [361, 336] on div "Content / Techniques Content Techniques 10.6 Ordinary Annuity Formula Sinking F…" at bounding box center [425, 390] width 506 height 287
copy div "10.6 Ordinary Annuity Formula Sinking Fund Payment Formula"
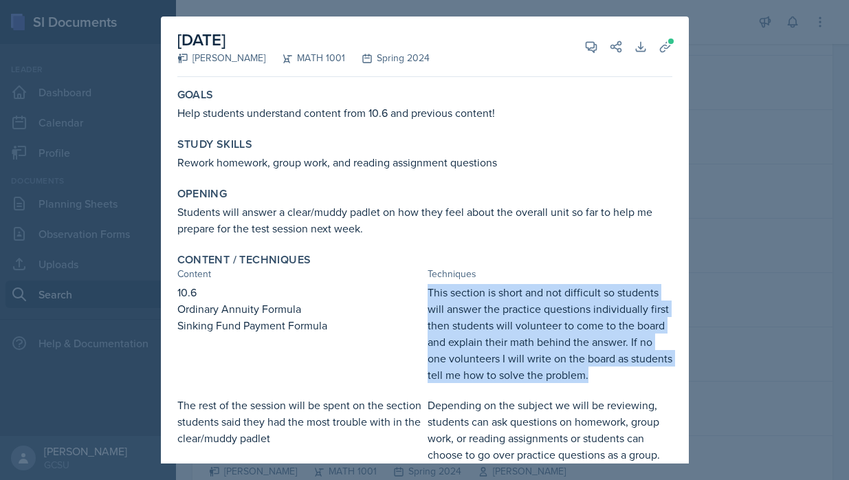
drag, startPoint x: 428, startPoint y: 290, endPoint x: 636, endPoint y: 383, distance: 227.3
click at [636, 383] on div "10.6 Ordinary Annuity Formula Sinking Fund Payment Formula This section is shor…" at bounding box center [424, 406] width 495 height 245
copy p "This section is short and not difficult so students will answer the practice qu…"
click at [666, 45] on icon at bounding box center [665, 46] width 10 height 10
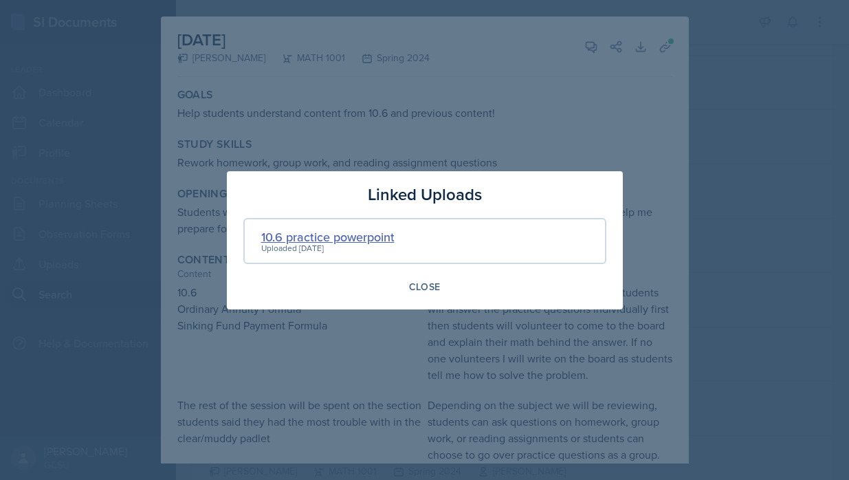
click at [385, 245] on div "10.6 practice powerpoint" at bounding box center [327, 236] width 133 height 19
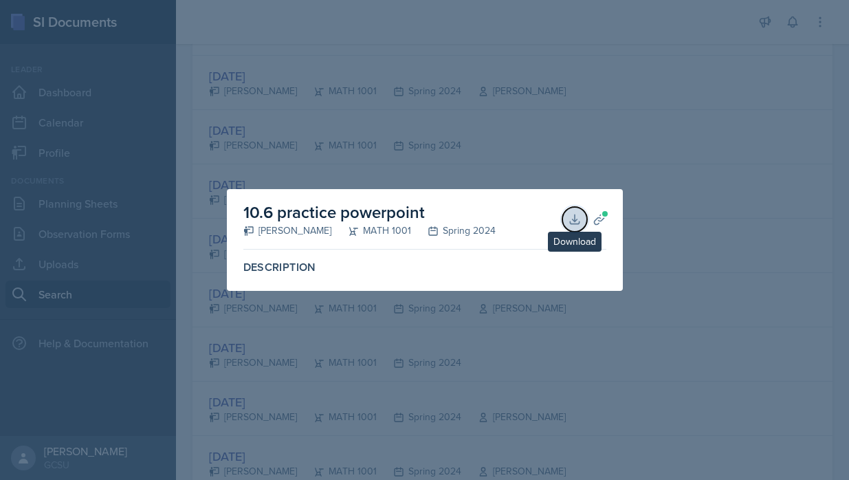
click at [583, 223] on button "Download" at bounding box center [574, 219] width 25 height 25
click at [271, 344] on div at bounding box center [424, 240] width 849 height 480
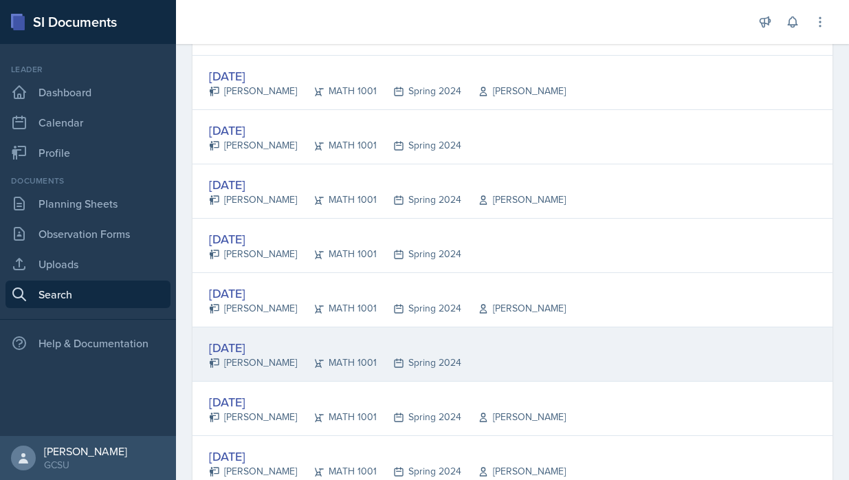
click at [267, 346] on div "[DATE]" at bounding box center [335, 347] width 252 height 19
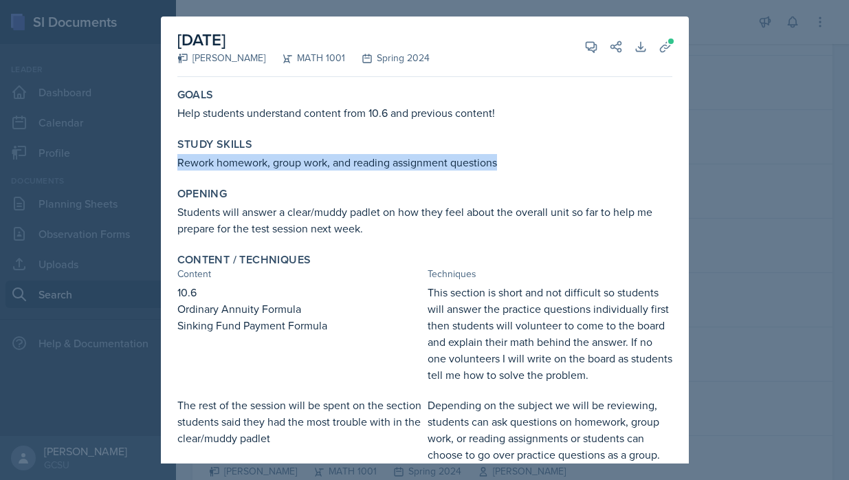
drag, startPoint x: 177, startPoint y: 159, endPoint x: 500, endPoint y: 160, distance: 323.6
click at [500, 160] on p "Rework homework, group work, and reading assignment questions" at bounding box center [424, 162] width 495 height 16
copy p "Rework homework, group work, and reading assignment questions"
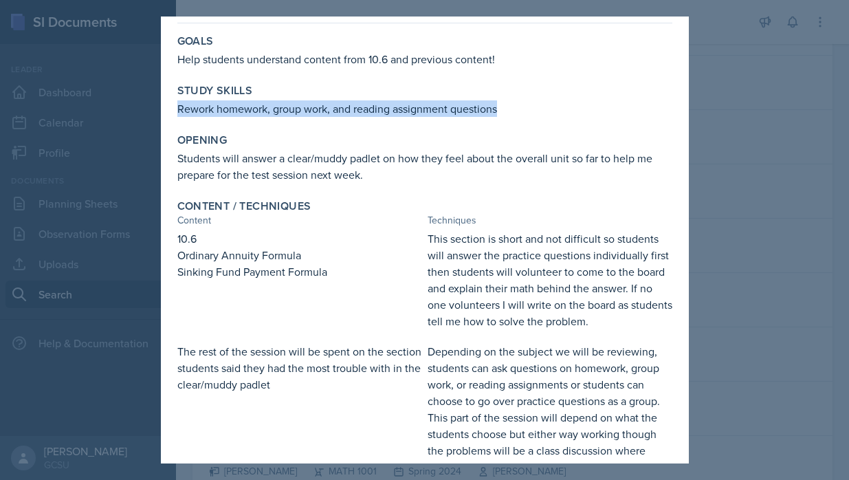
scroll to position [236, 0]
